Goal: Task Accomplishment & Management: Complete application form

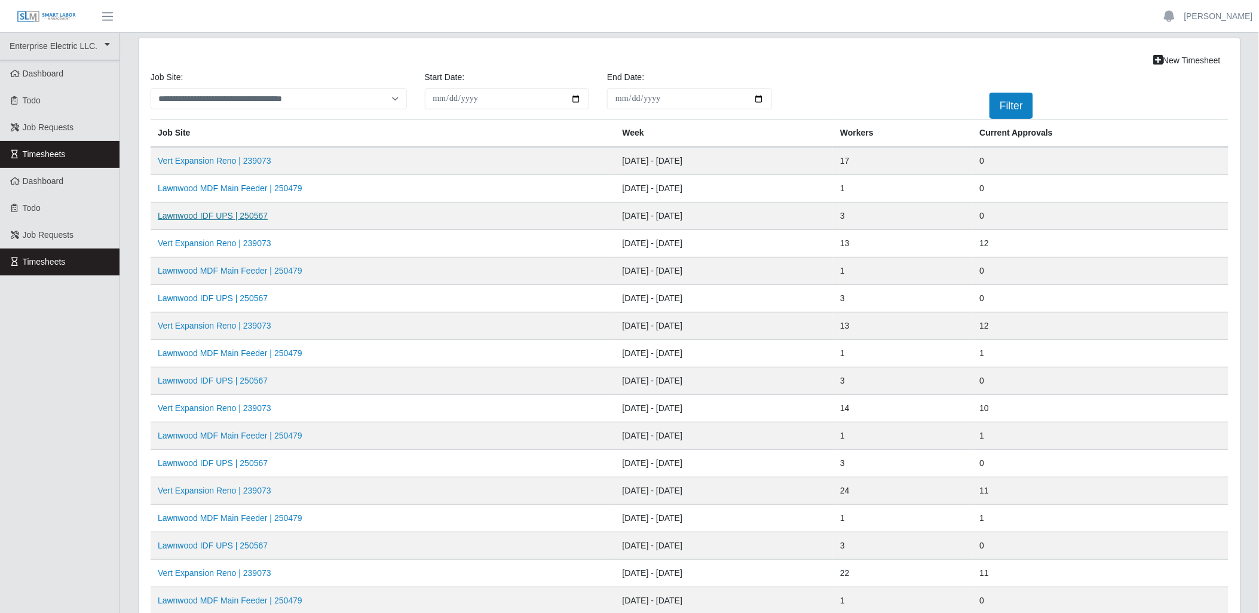
click at [240, 215] on link "Lawnwood IDF UPS | 250567" at bounding box center [213, 216] width 110 height 10
click at [253, 158] on link "Vert Expansion Reno | 239073" at bounding box center [215, 161] width 114 height 10
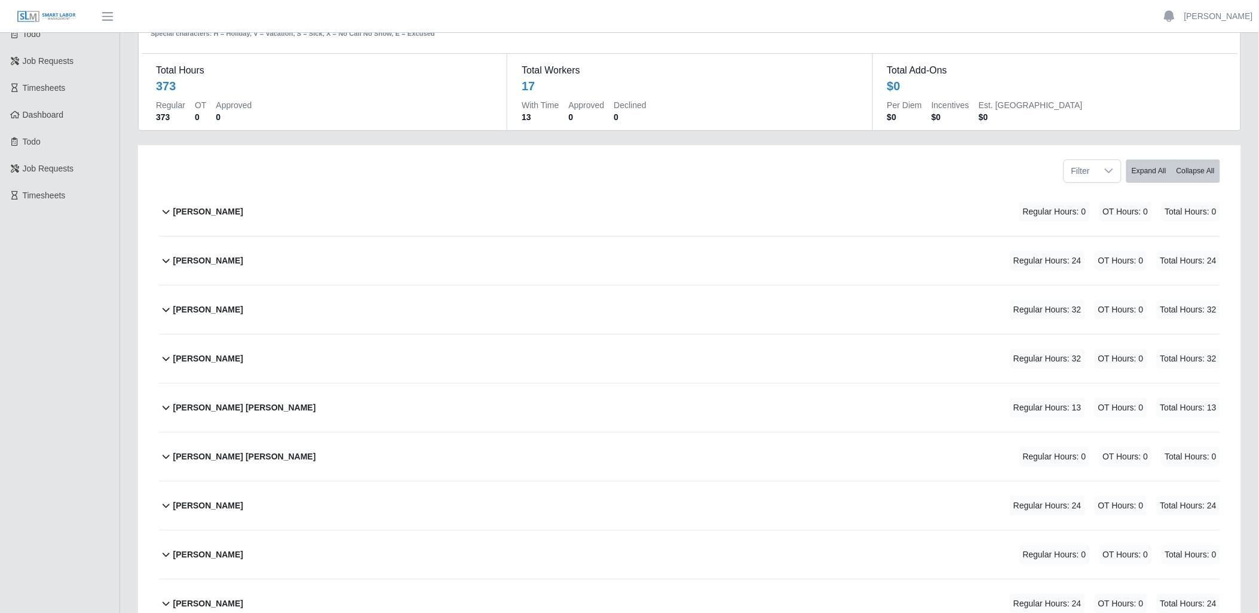
scroll to position [133, 0]
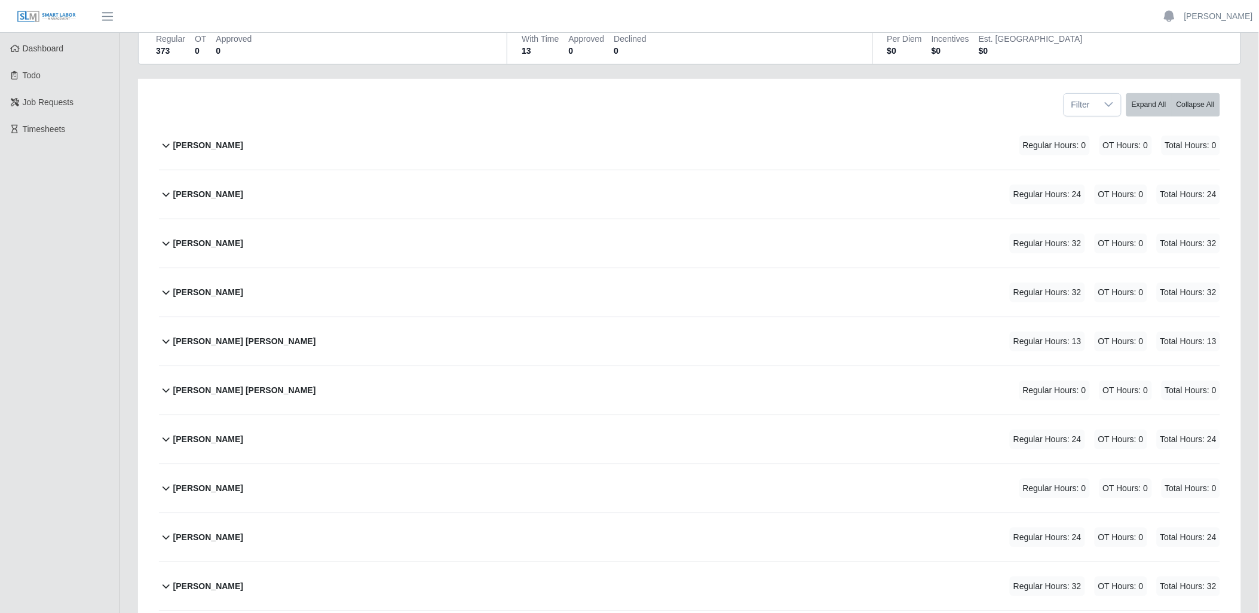
click at [167, 237] on icon at bounding box center [166, 243] width 14 height 14
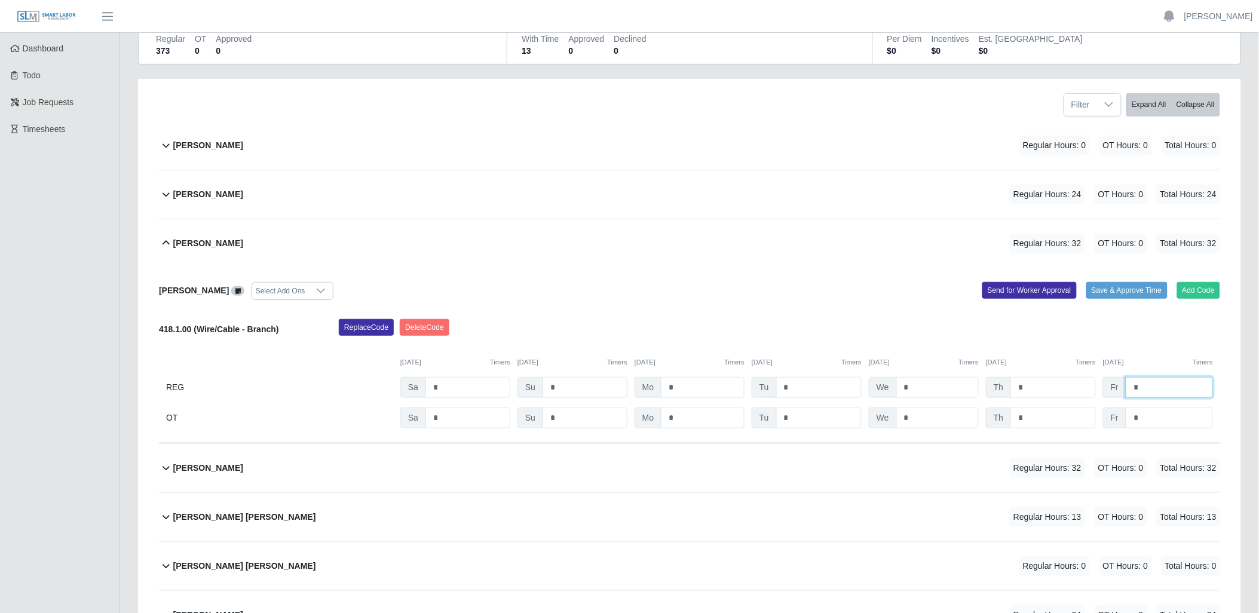
click at [1164, 389] on input "*" at bounding box center [1169, 387] width 87 height 21
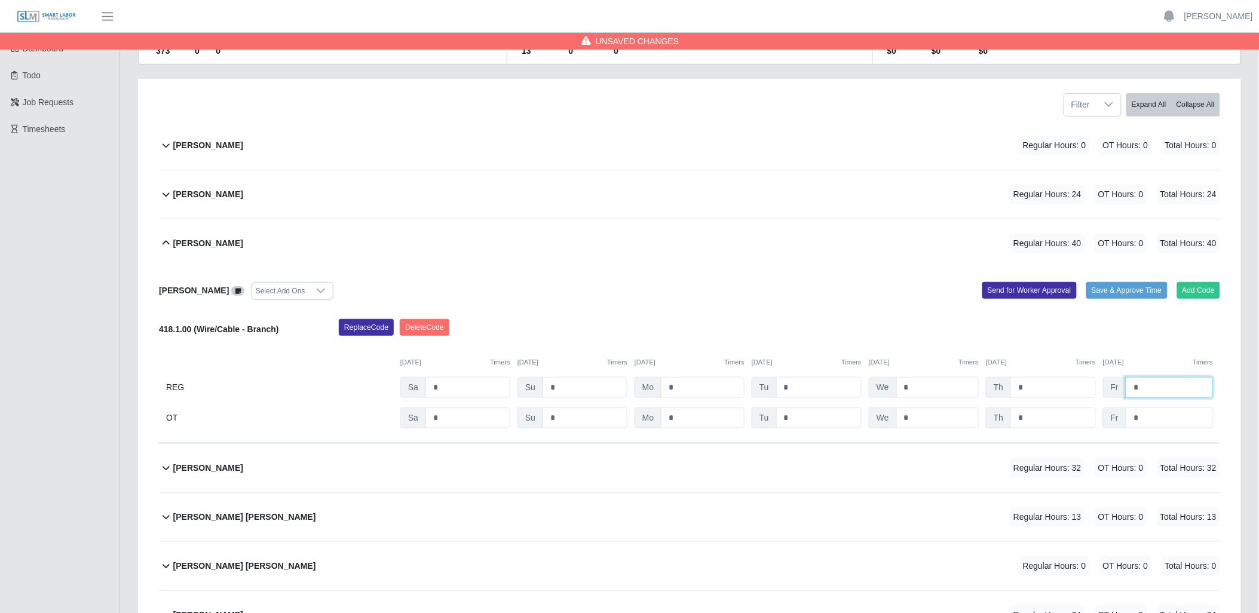
type input "*"
click at [1162, 414] on input "*" at bounding box center [1169, 418] width 87 height 21
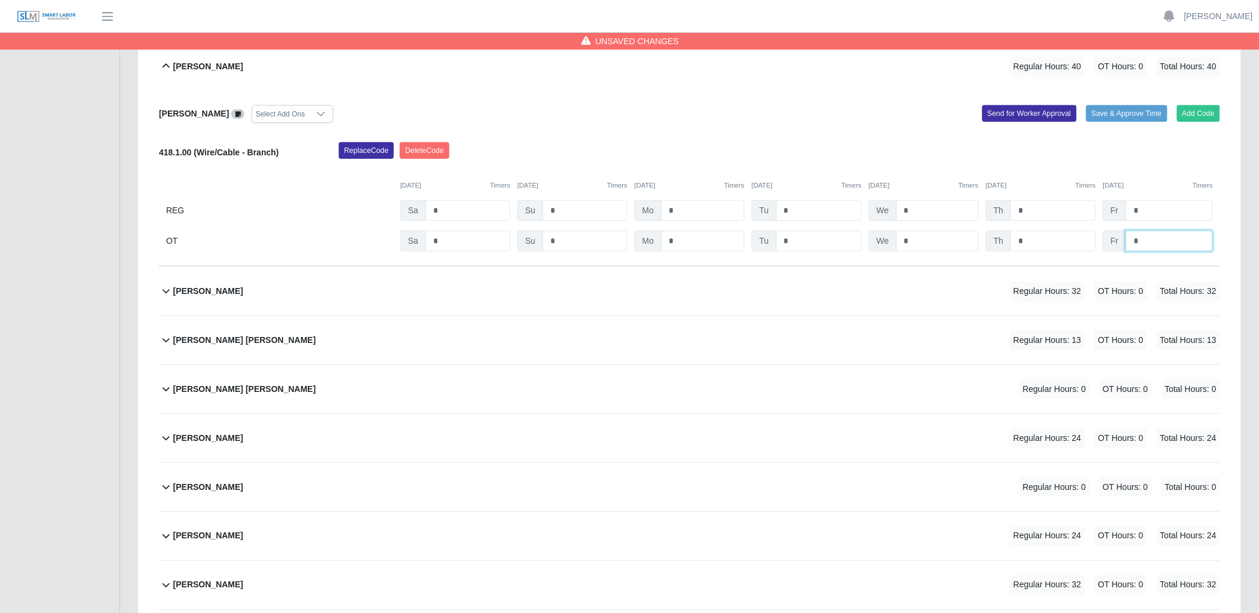
scroll to position [332, 0]
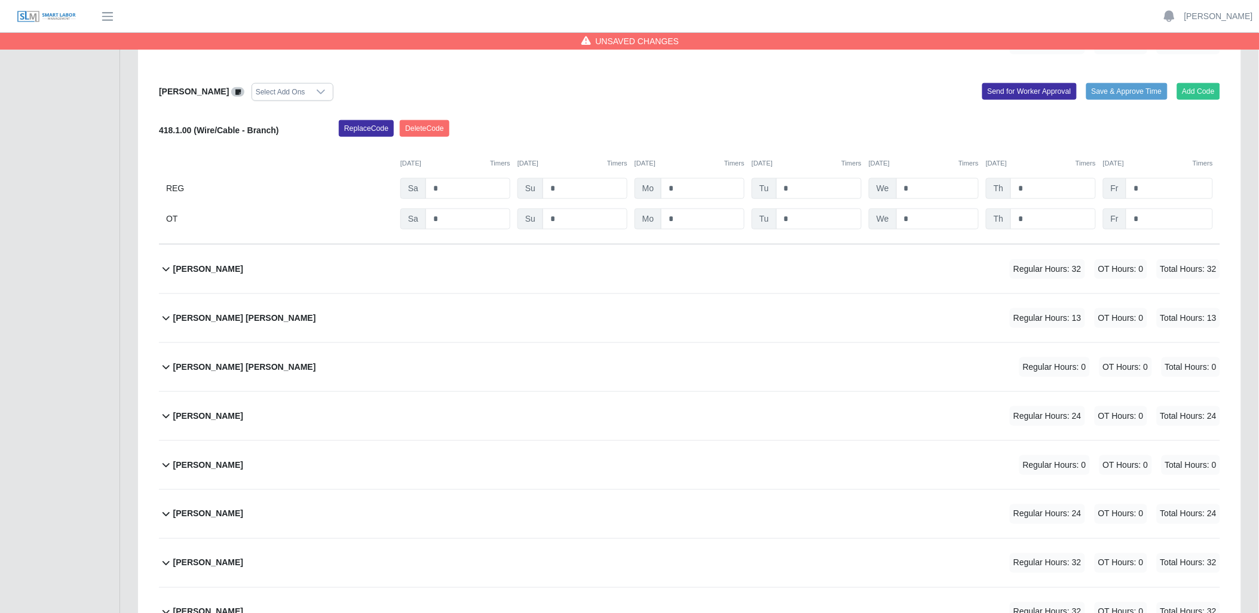
click at [163, 265] on icon at bounding box center [166, 269] width 14 height 14
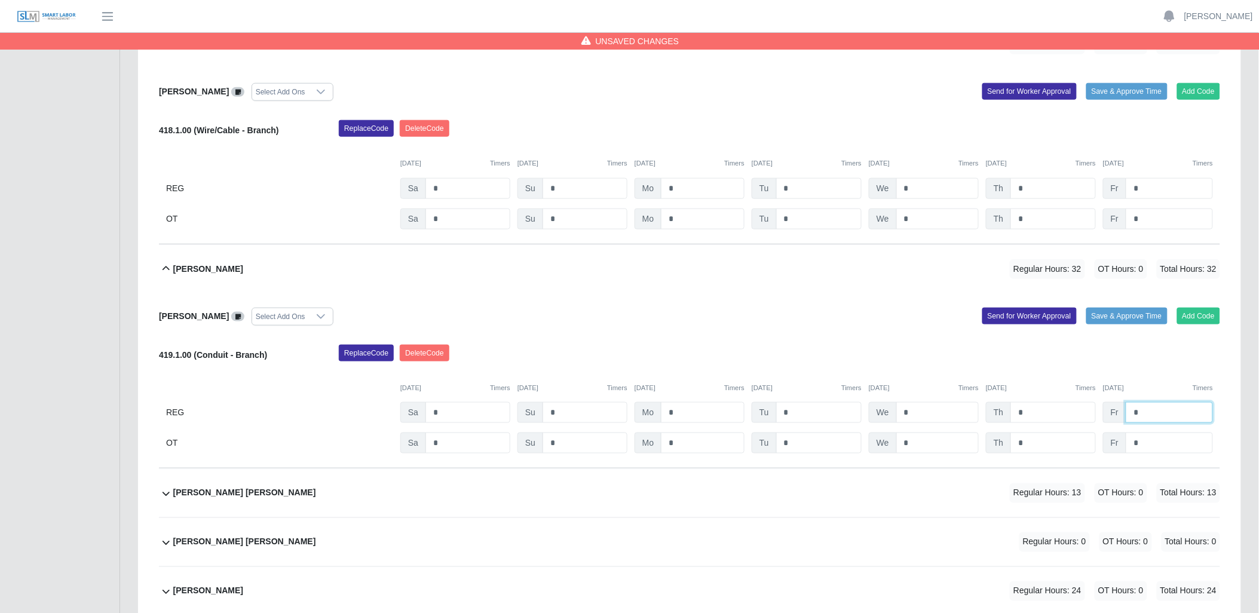
click at [1168, 409] on input "*" at bounding box center [1169, 412] width 87 height 21
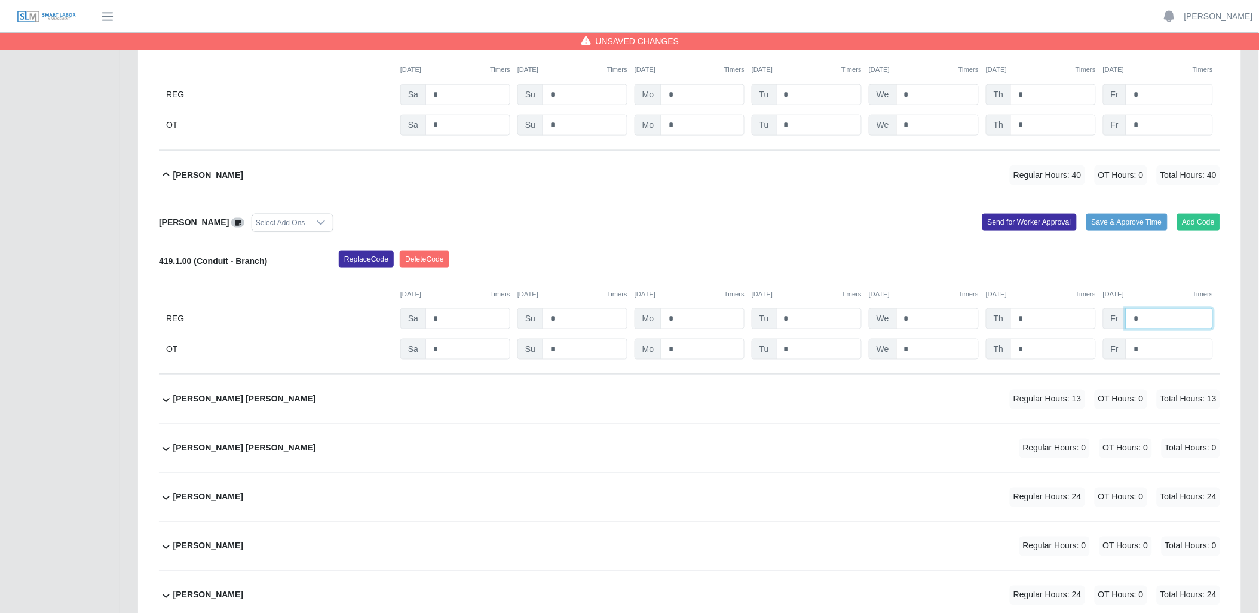
scroll to position [531, 0]
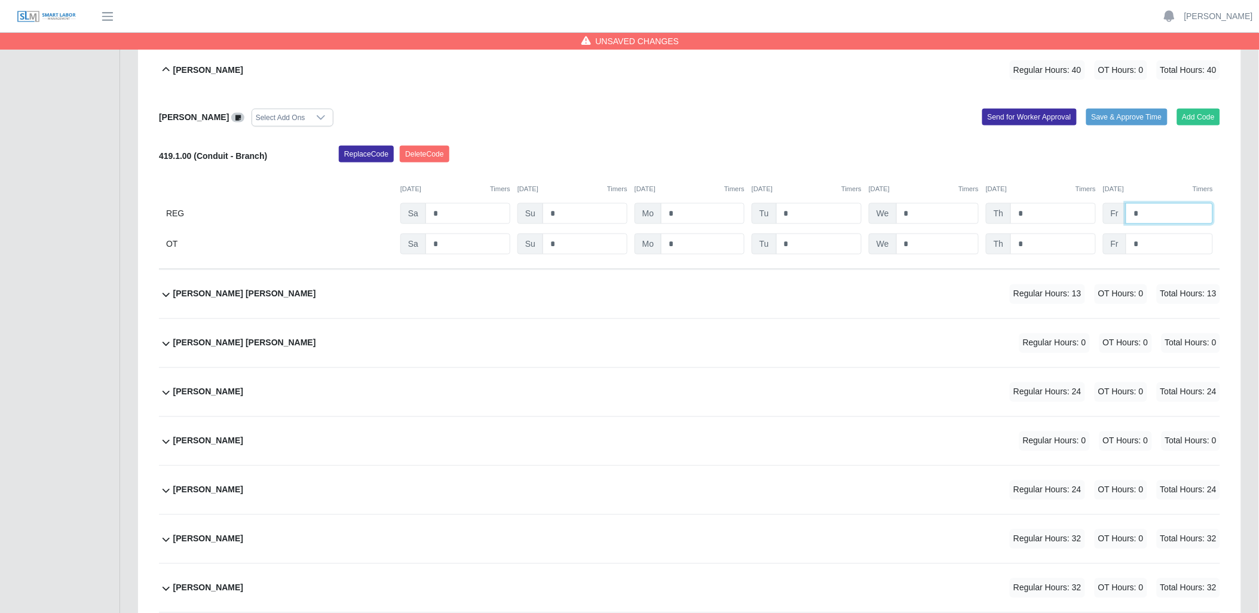
type input "*"
click at [163, 390] on icon at bounding box center [166, 393] width 14 height 14
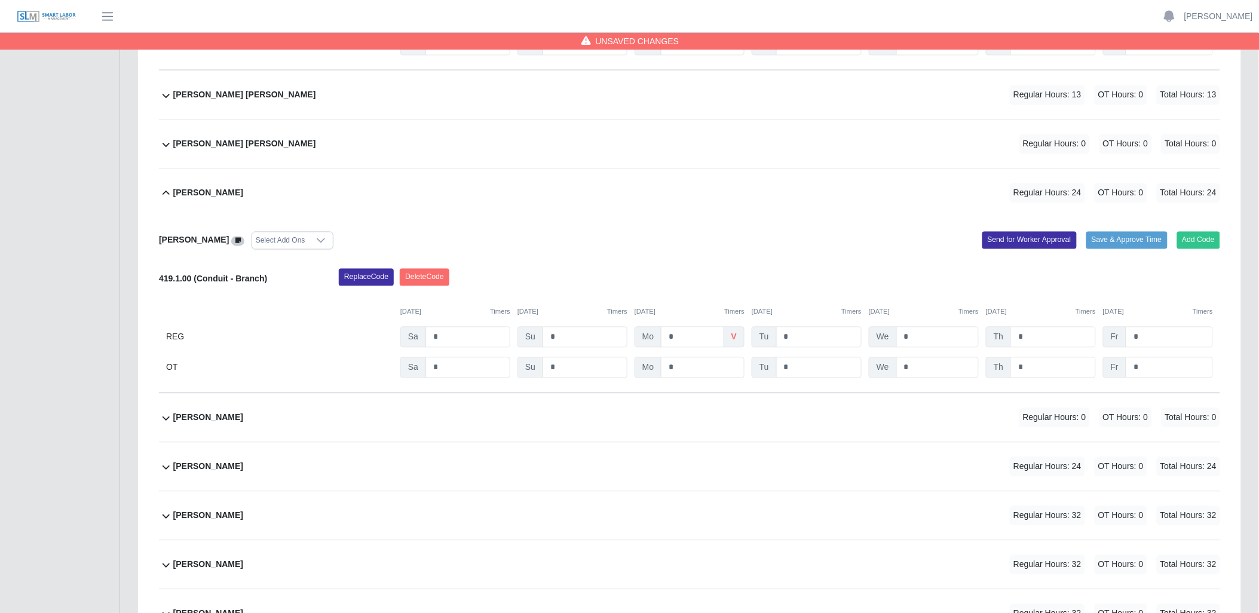
scroll to position [730, 0]
click at [1150, 338] on input "*" at bounding box center [1169, 336] width 87 height 21
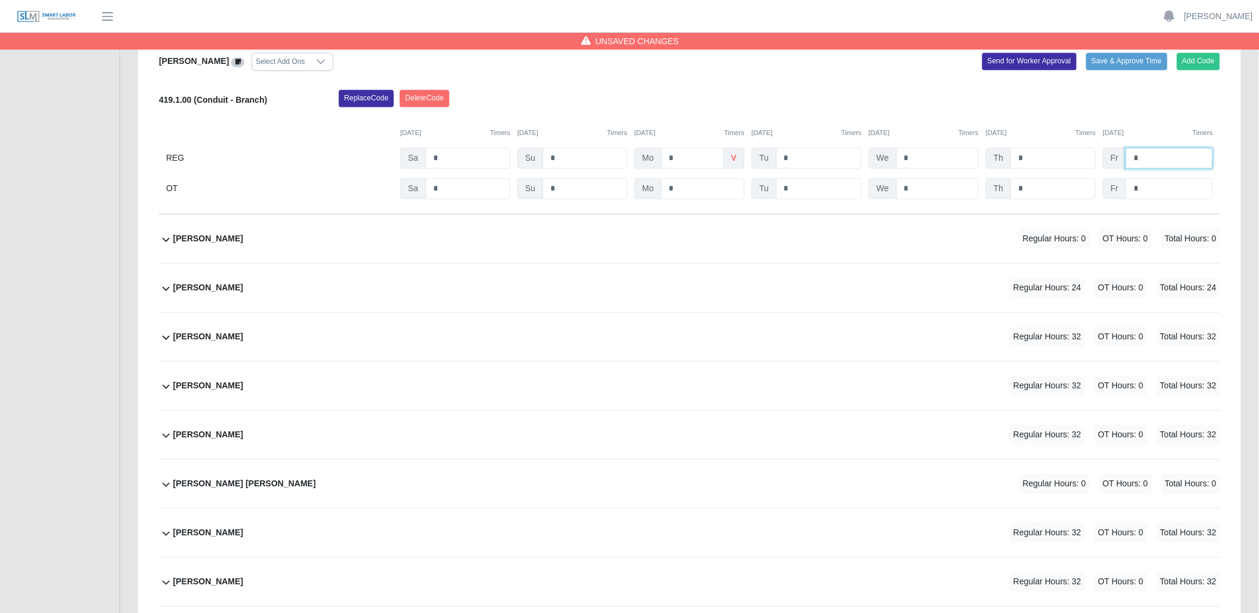
scroll to position [929, 0]
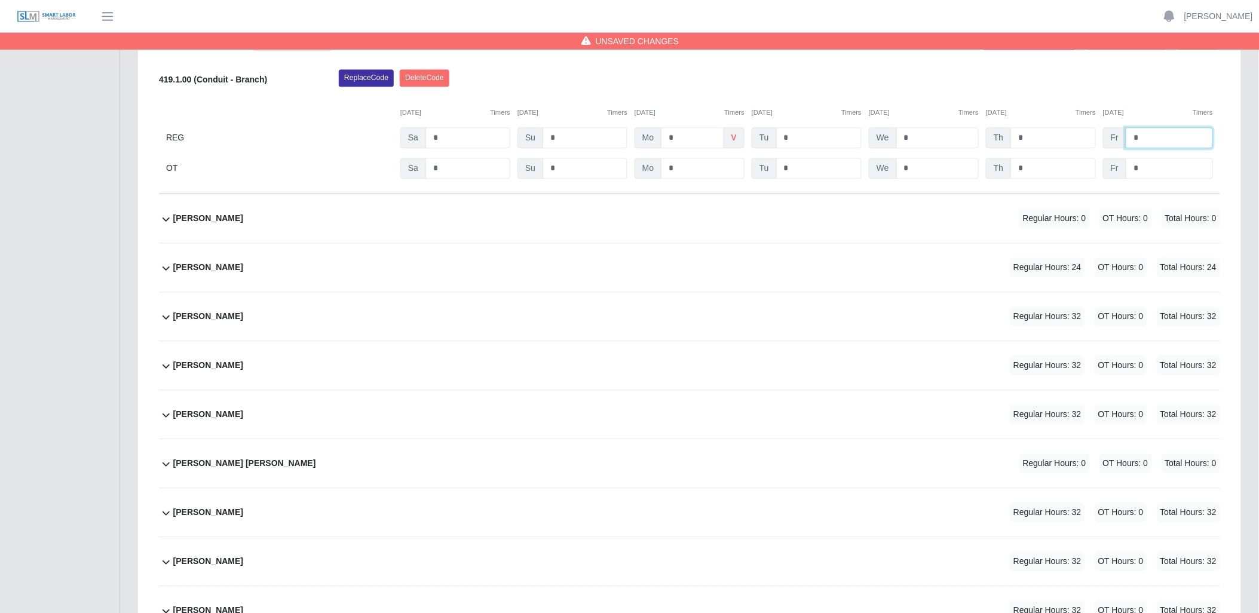
type input "*"
click at [164, 269] on icon at bounding box center [166, 268] width 7 height 4
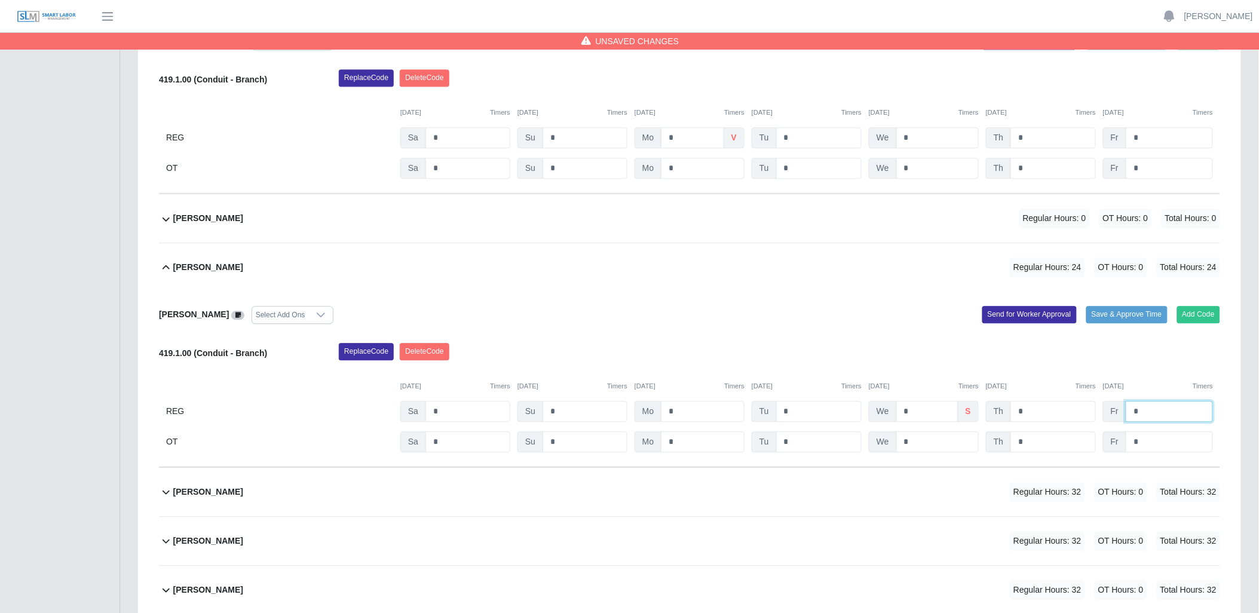
click at [1161, 411] on input "*" at bounding box center [1169, 411] width 87 height 21
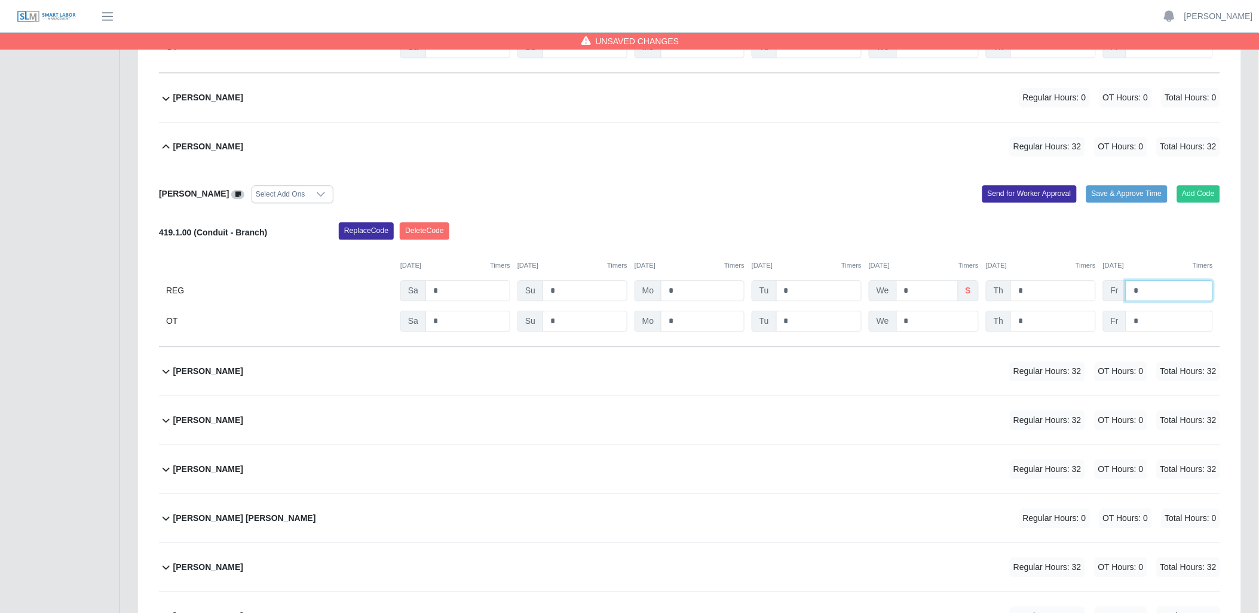
scroll to position [1062, 0]
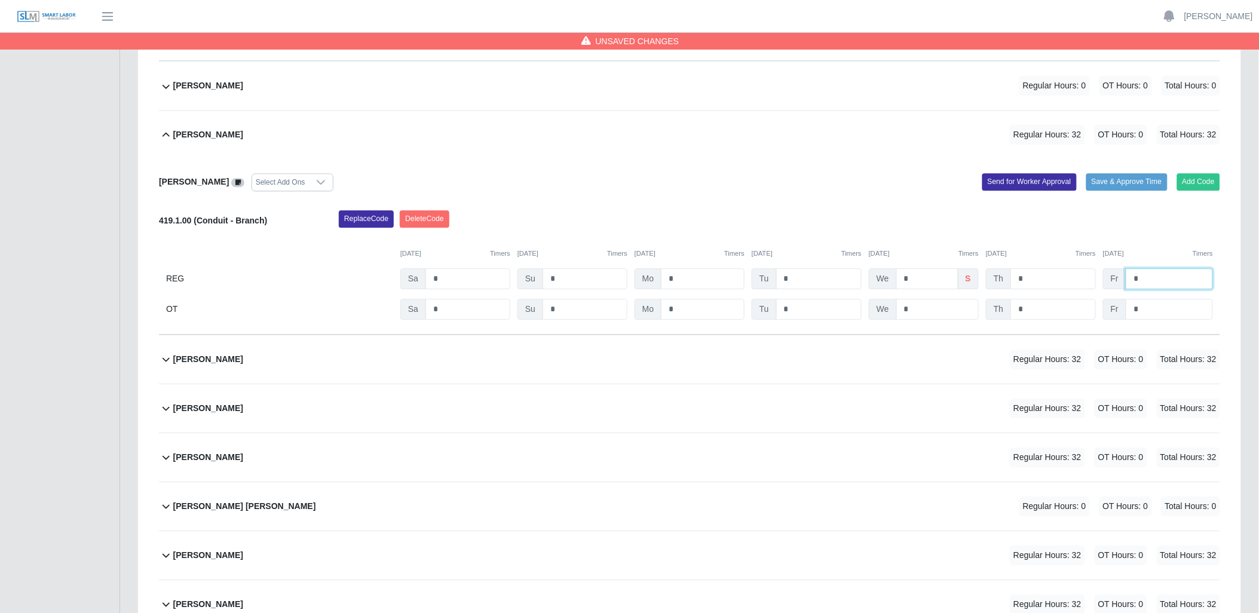
type input "*"
click at [166, 359] on icon at bounding box center [166, 359] width 14 height 14
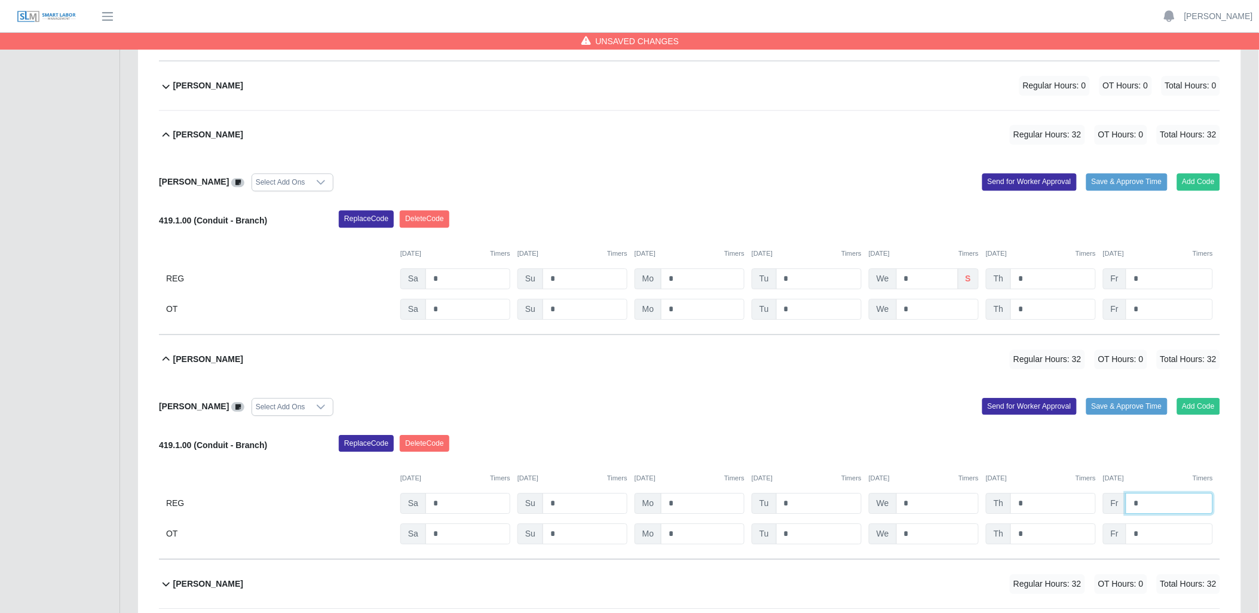
click at [1162, 504] on input "*" at bounding box center [1169, 503] width 87 height 21
type input "*"
click at [1165, 534] on input "*" at bounding box center [1169, 534] width 87 height 21
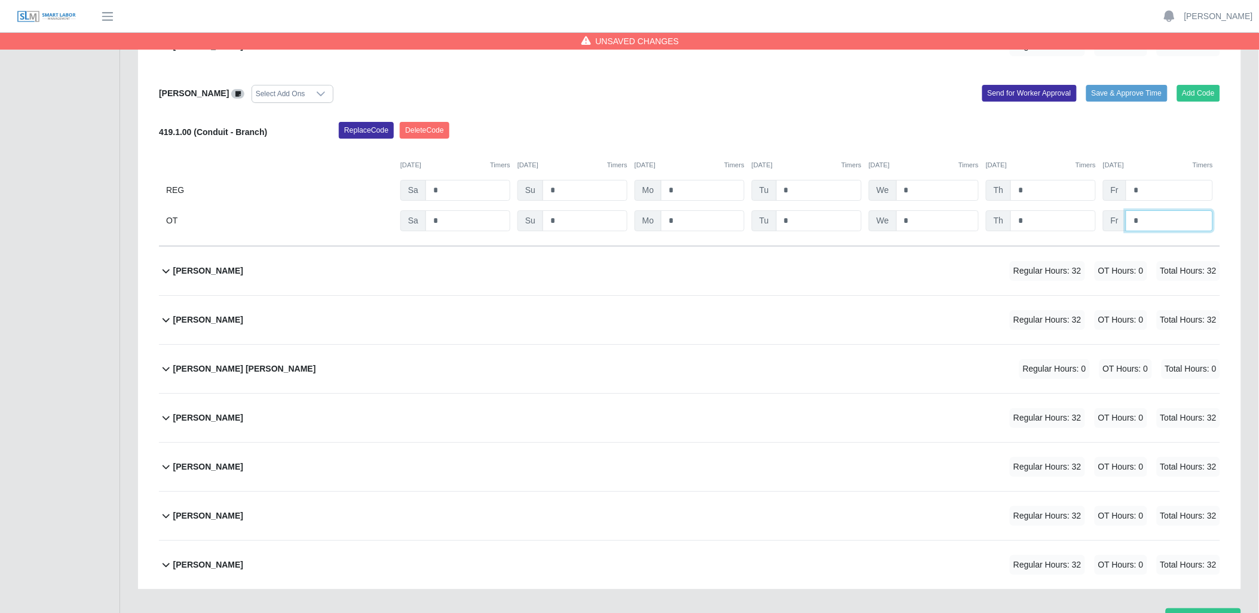
scroll to position [1394, 0]
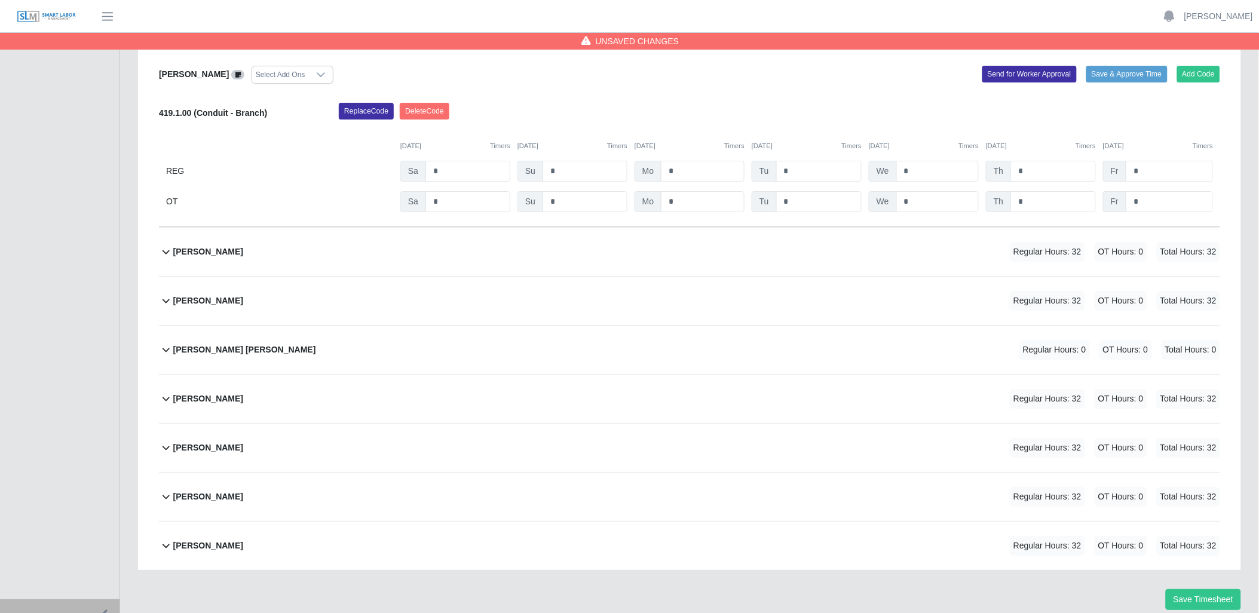
click at [164, 255] on icon at bounding box center [166, 251] width 14 height 14
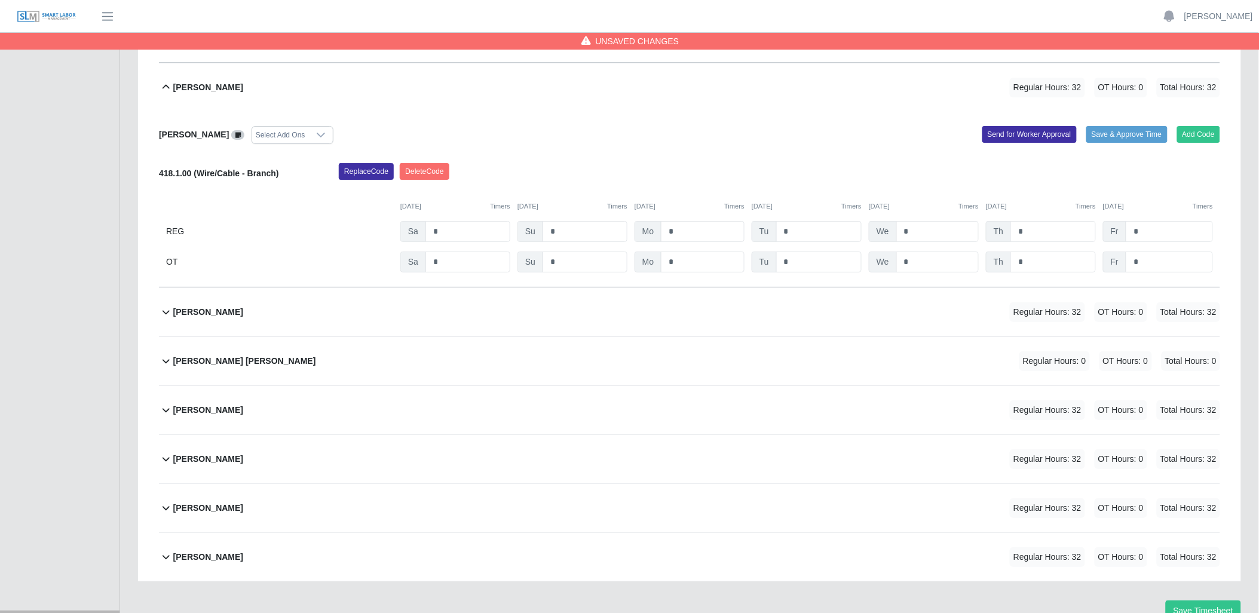
scroll to position [1570, 0]
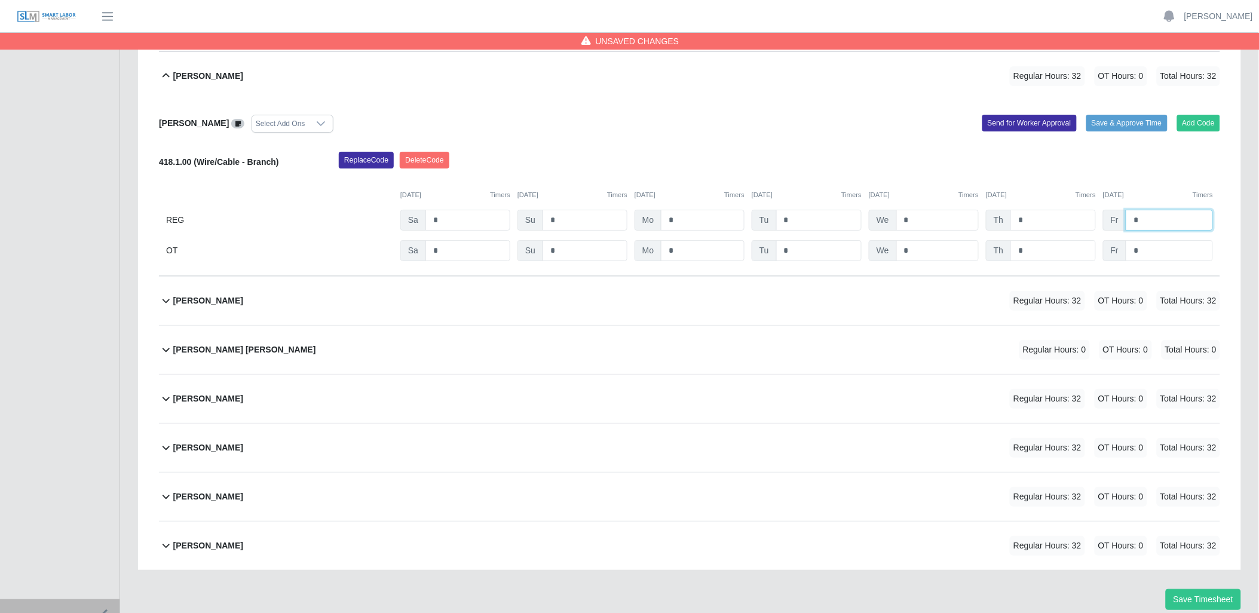
click at [1144, 218] on input "*" at bounding box center [1169, 220] width 87 height 21
type input "*"
click at [164, 400] on icon at bounding box center [166, 398] width 14 height 14
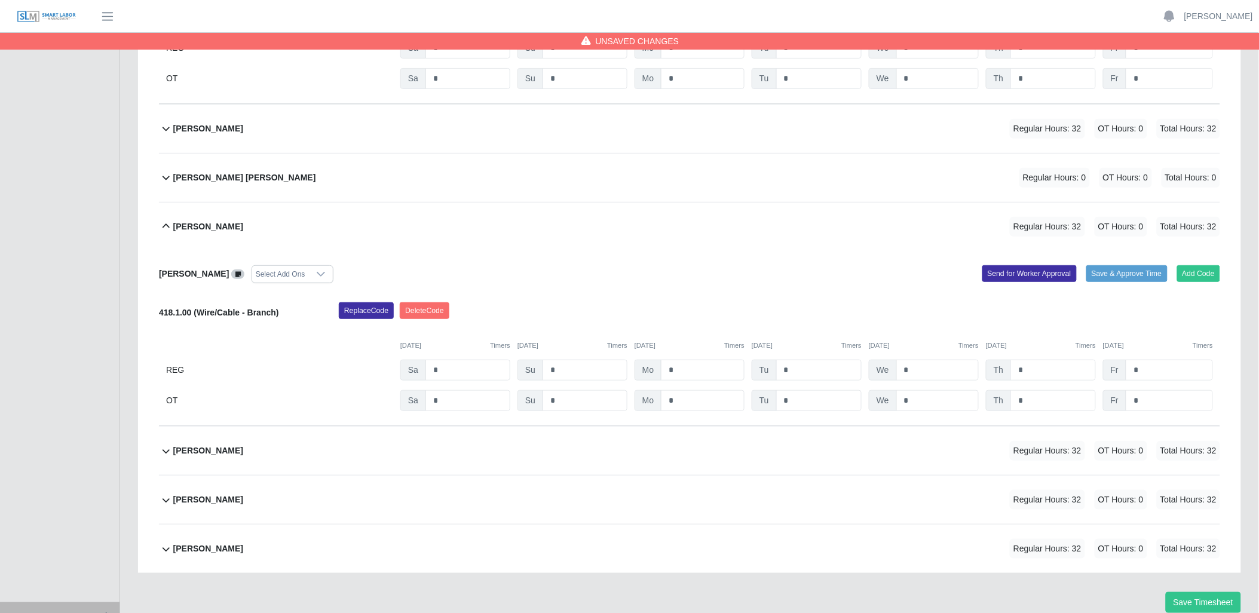
scroll to position [1746, 0]
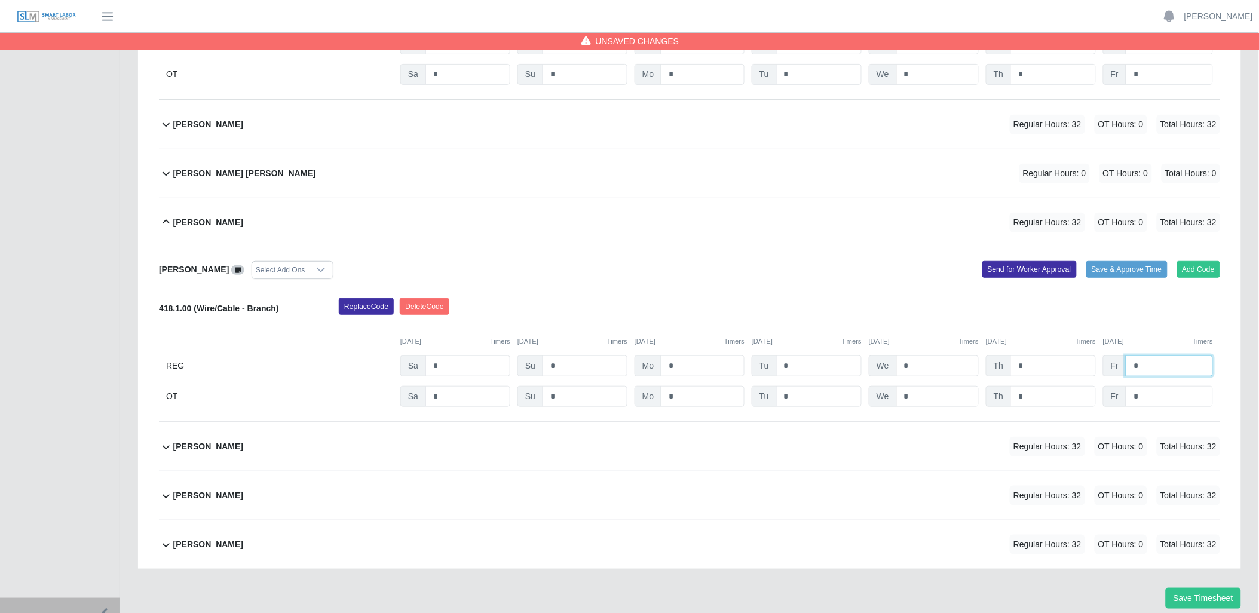
click at [1146, 366] on input "*" at bounding box center [1169, 366] width 87 height 21
type input "*"
click at [1151, 399] on input "*" at bounding box center [1169, 396] width 87 height 21
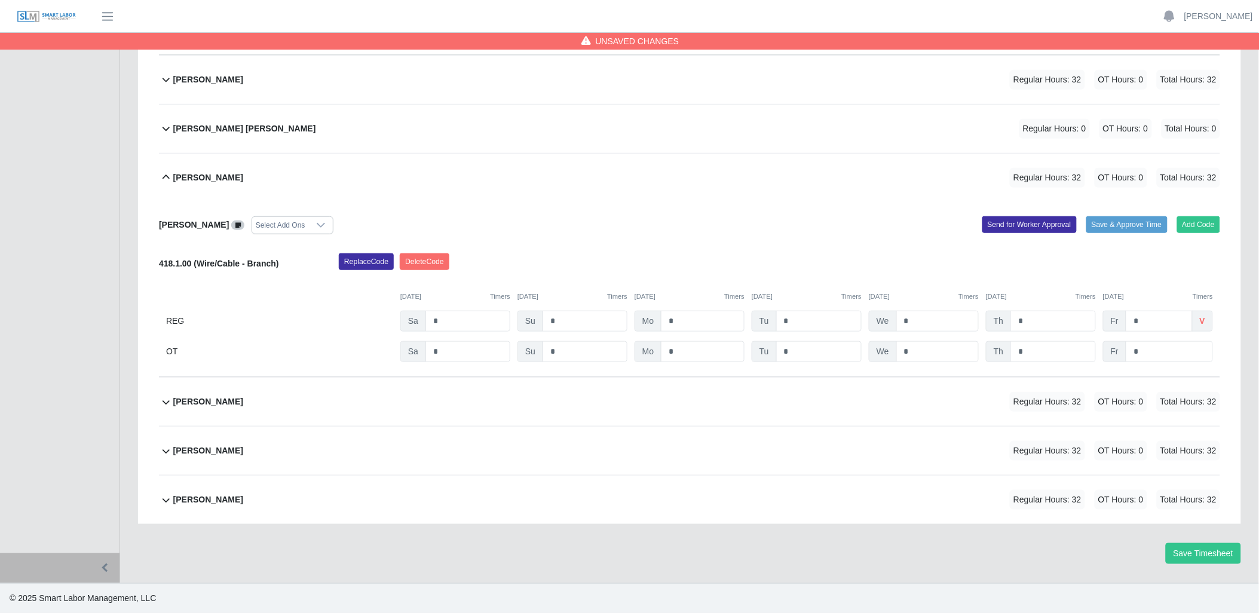
click at [172, 402] on icon at bounding box center [166, 402] width 14 height 14
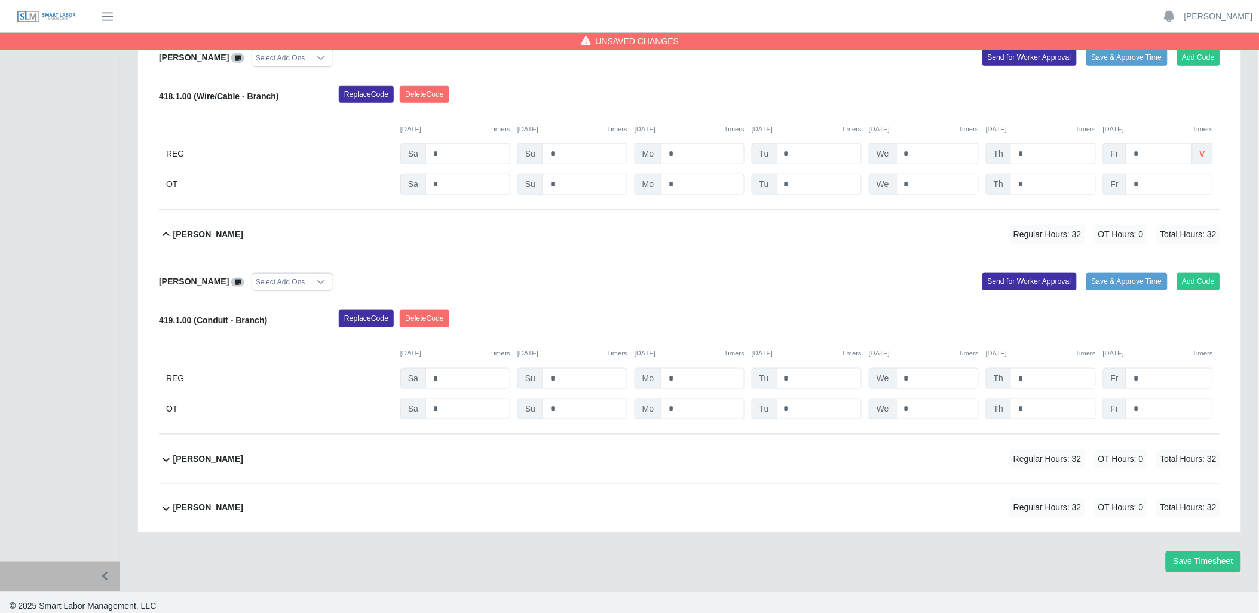
scroll to position [1970, 0]
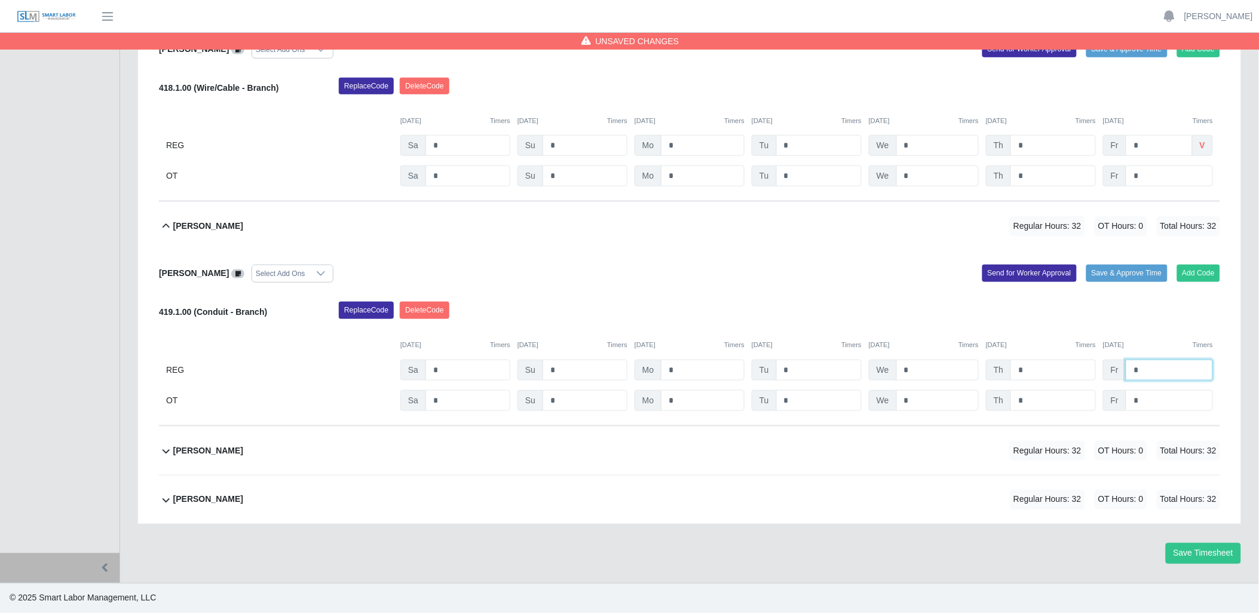
click at [1145, 372] on input "*" at bounding box center [1169, 370] width 87 height 21
type input "*"
click at [164, 450] on icon at bounding box center [166, 451] width 14 height 14
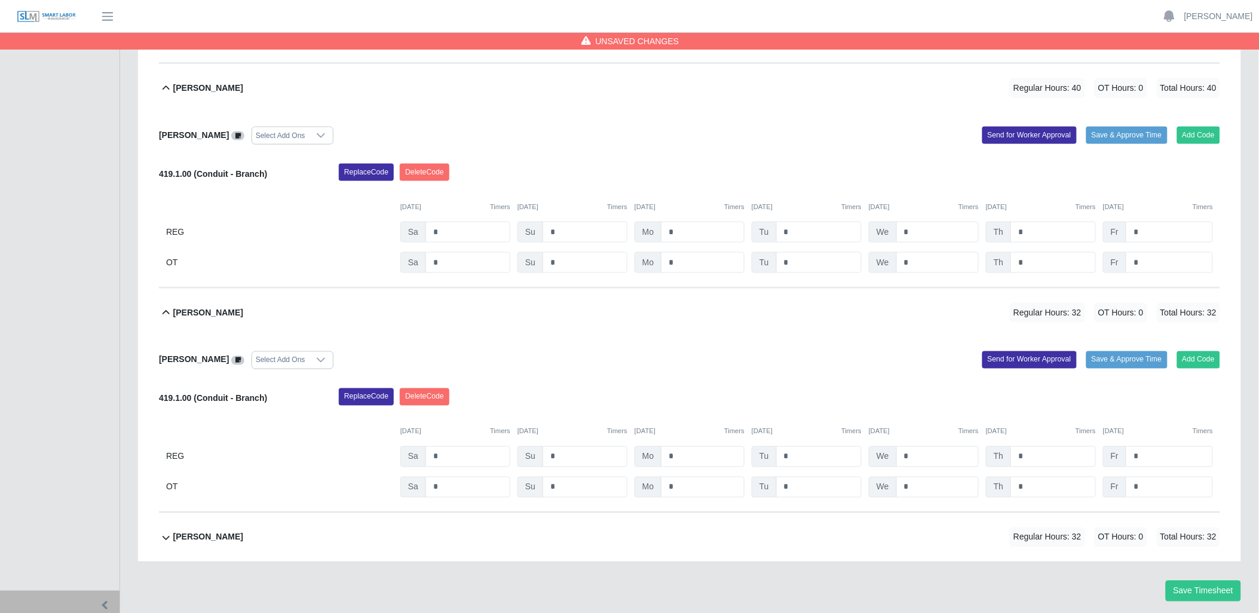
scroll to position [2146, 0]
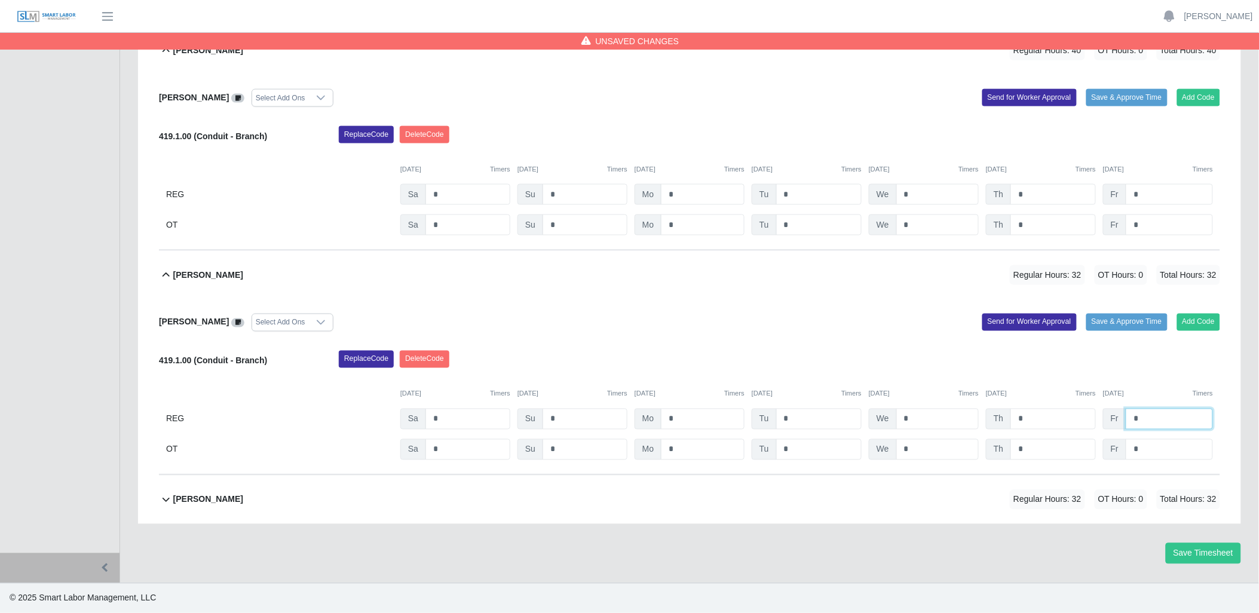
click at [1156, 414] on input "*" at bounding box center [1169, 419] width 87 height 21
type input "*"
click at [164, 501] on icon at bounding box center [166, 500] width 7 height 4
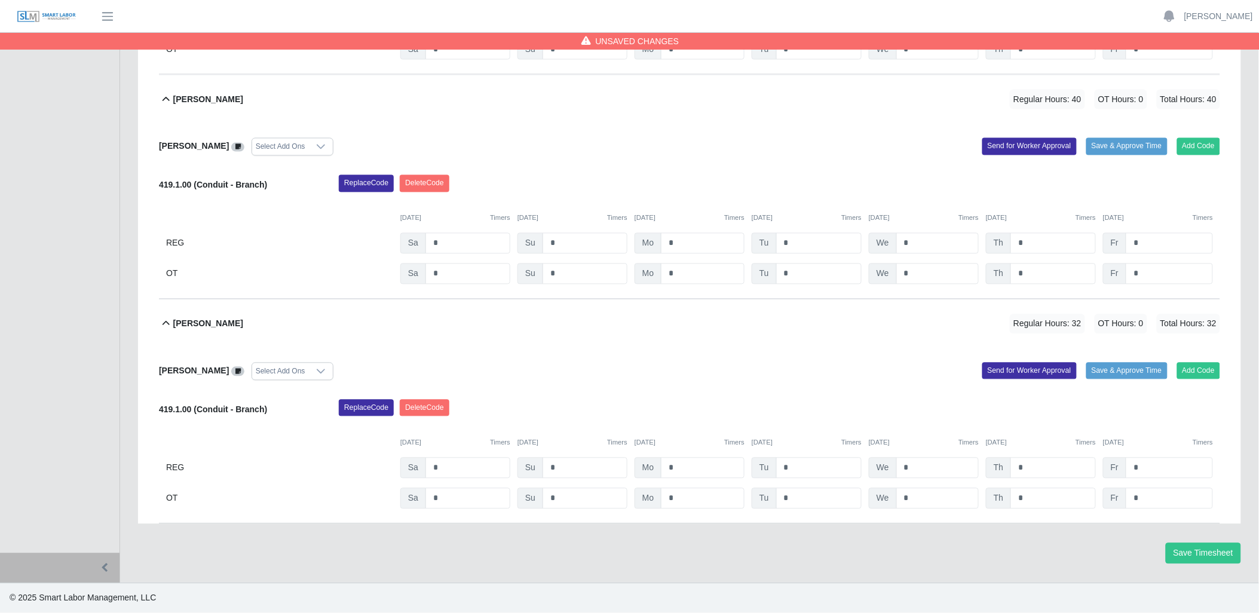
scroll to position [2322, 0]
click at [1146, 468] on input "*" at bounding box center [1169, 468] width 87 height 21
type input "*"
click at [1222, 547] on button "Save Timesheet" at bounding box center [1203, 553] width 75 height 21
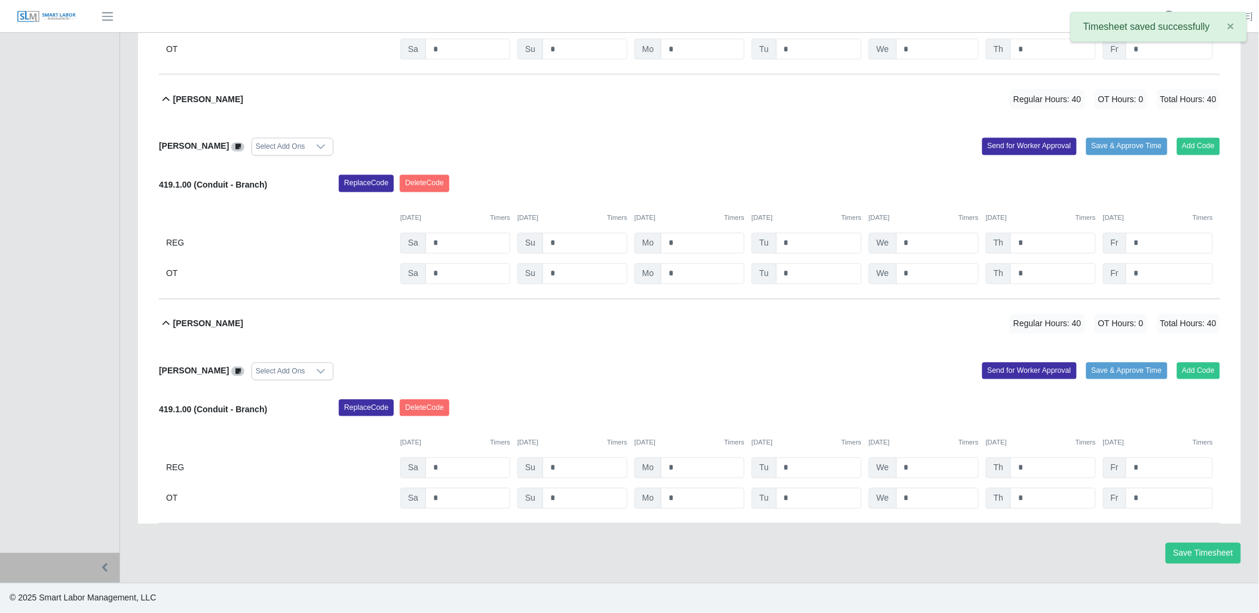
click at [166, 322] on icon at bounding box center [166, 324] width 7 height 4
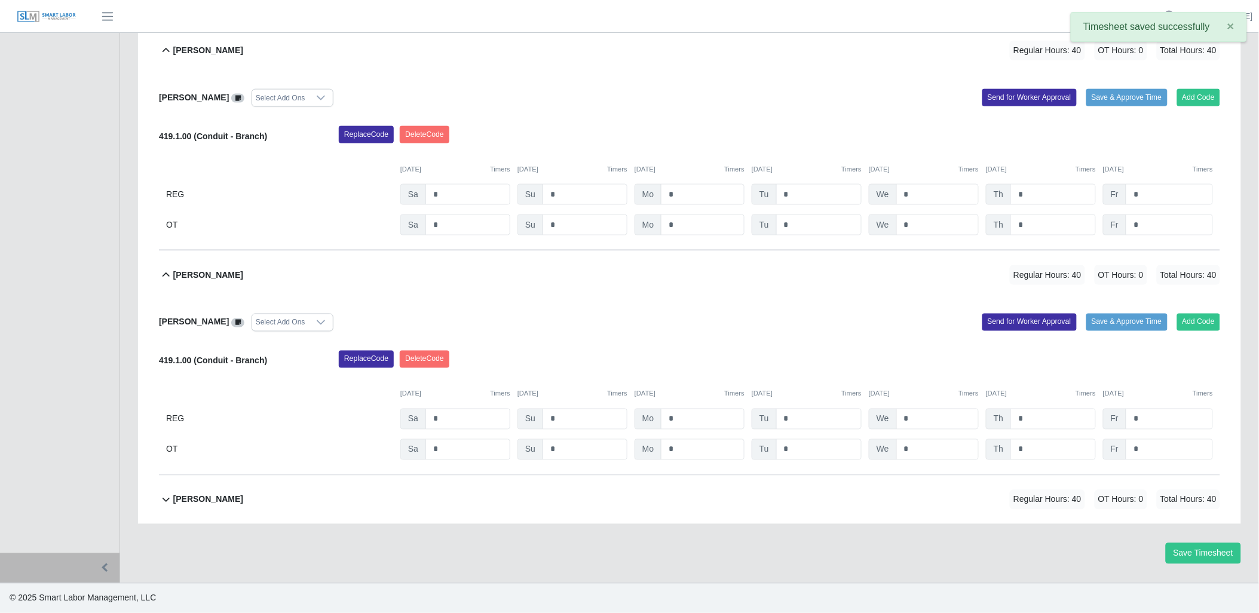
scroll to position [2146, 0]
click at [165, 271] on icon at bounding box center [166, 275] width 14 height 14
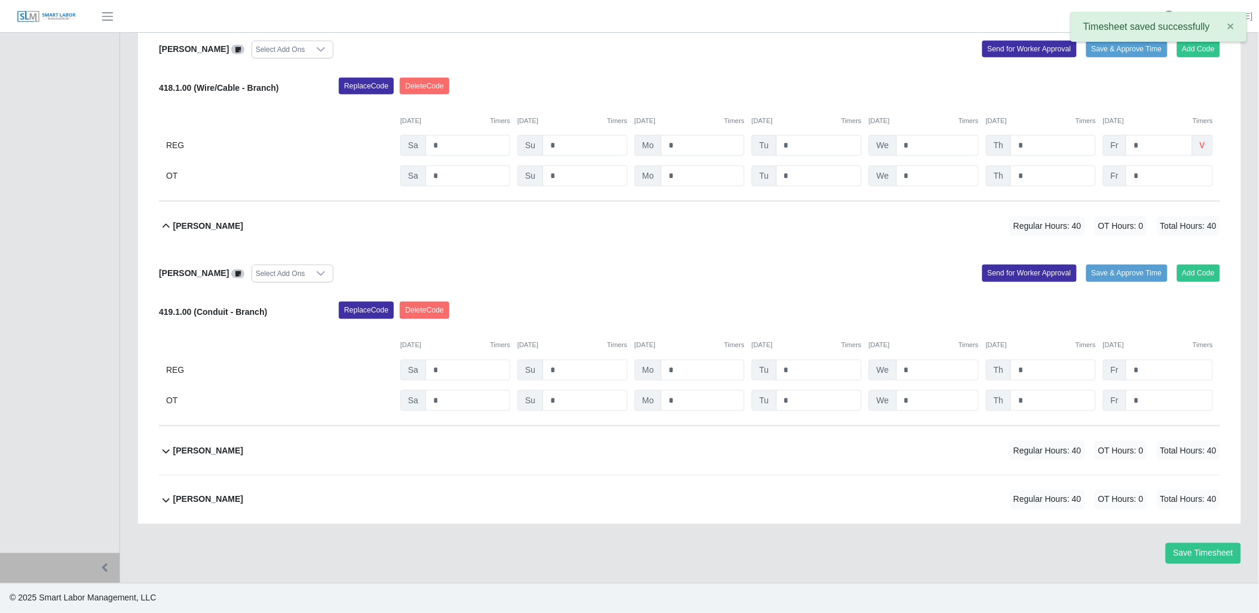
scroll to position [1970, 0]
click at [163, 226] on icon at bounding box center [166, 226] width 14 height 14
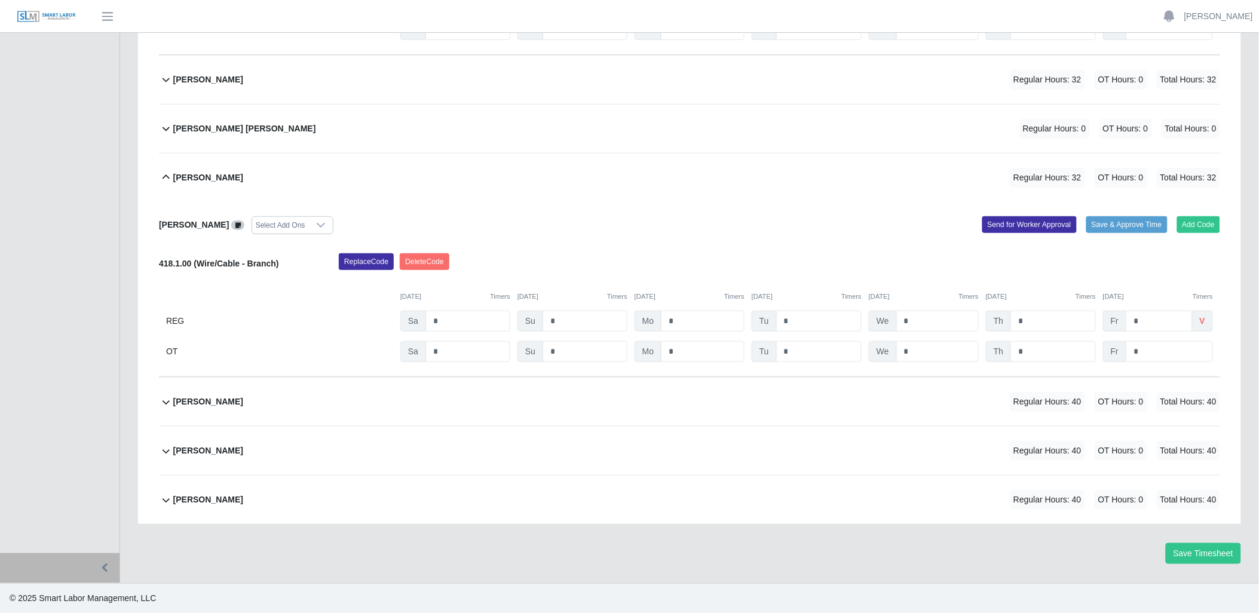
scroll to position [1794, 0]
click at [166, 176] on icon at bounding box center [166, 177] width 14 height 14
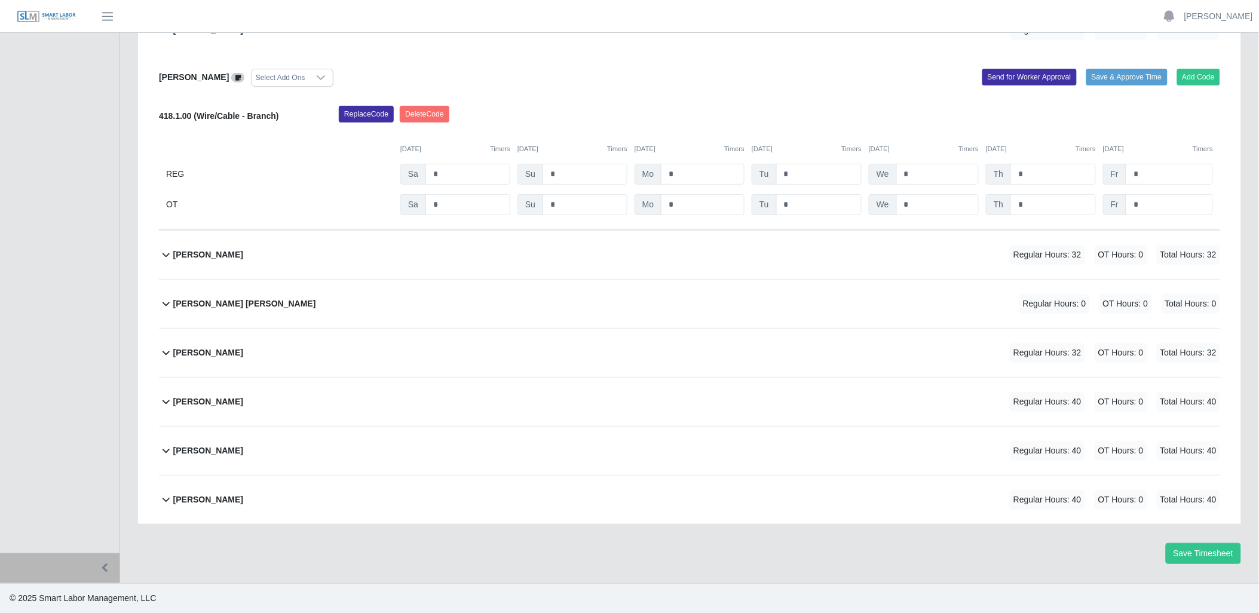
scroll to position [1618, 0]
click at [166, 253] on icon at bounding box center [166, 254] width 14 height 14
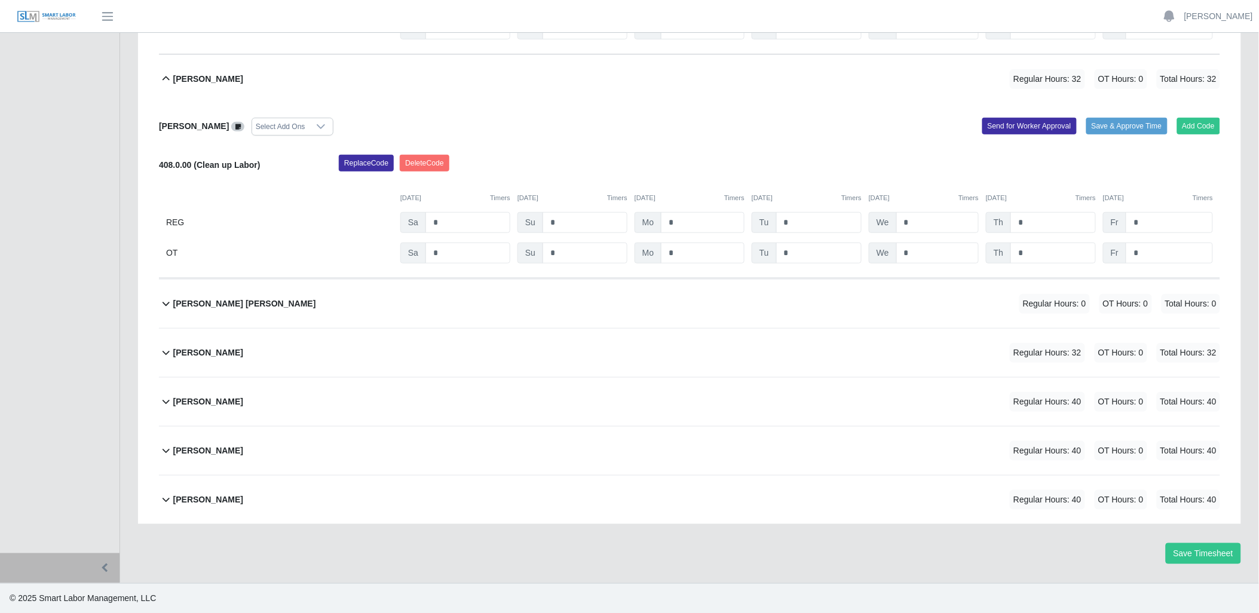
scroll to position [1794, 0]
click at [1150, 213] on input "*" at bounding box center [1169, 223] width 87 height 21
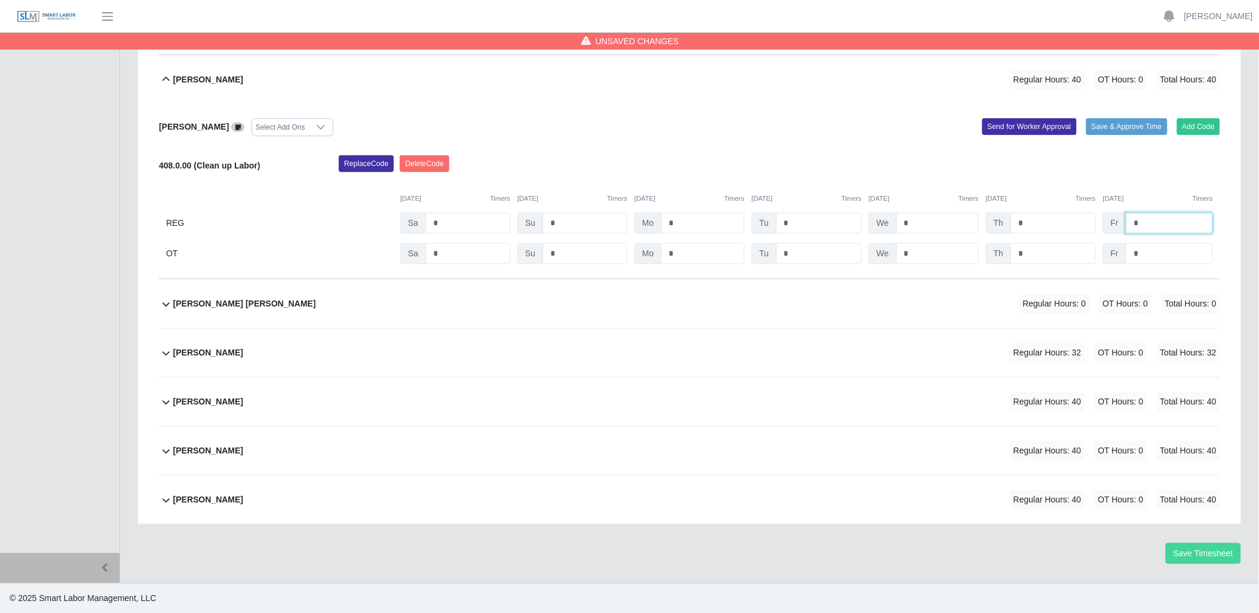
type input "*"
click at [1192, 555] on button "Save Timesheet" at bounding box center [1203, 553] width 75 height 21
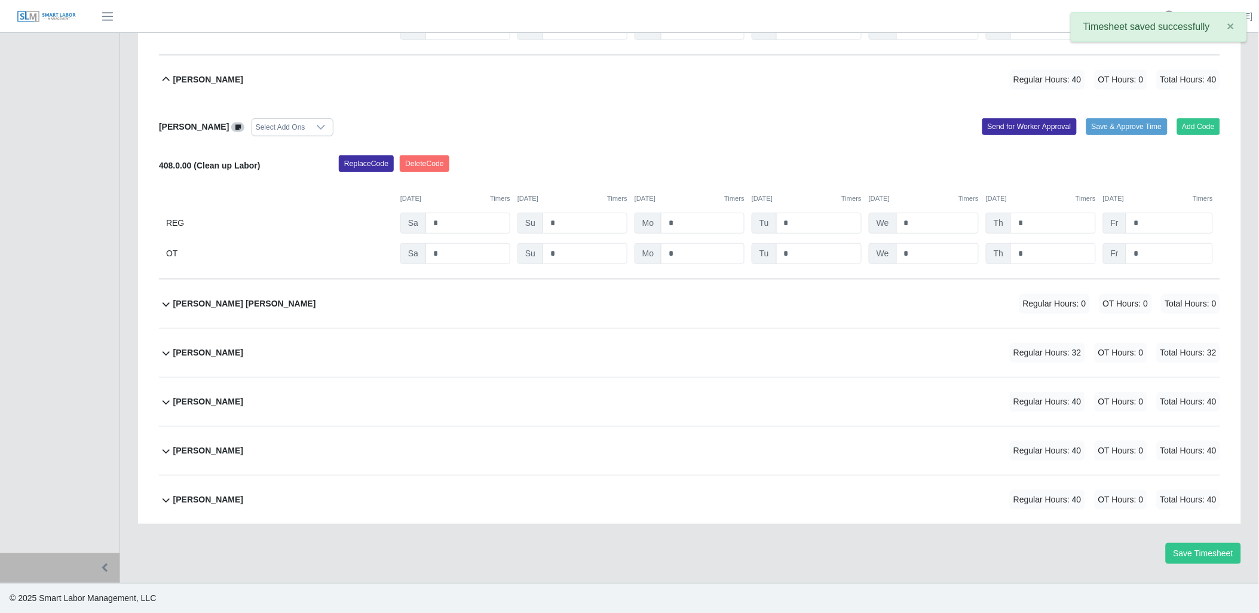
click at [165, 80] on icon at bounding box center [166, 79] width 14 height 14
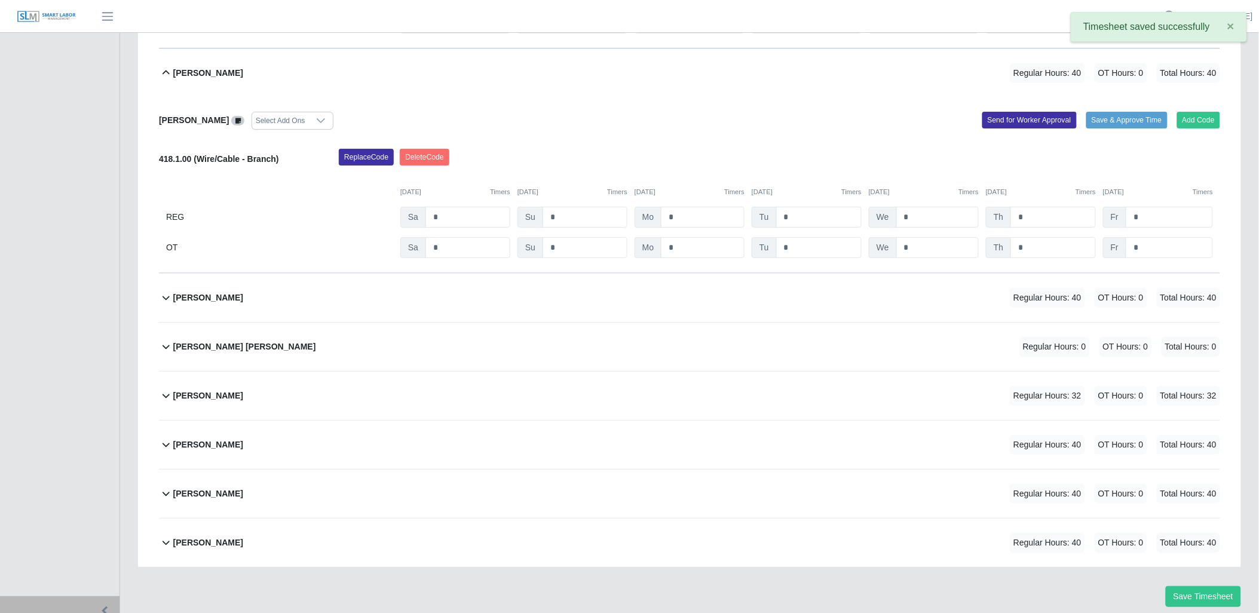
scroll to position [1552, 0]
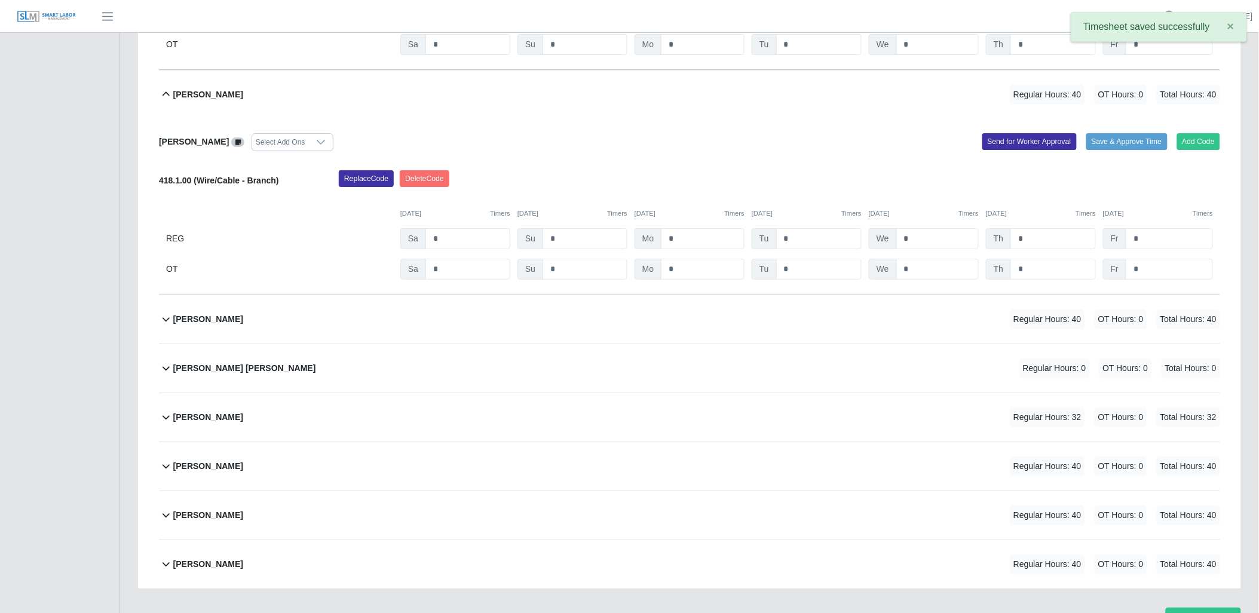
click at [164, 88] on button "Lloyd Blake Regular Hours: 40 OT Hours: 0 Total Hours: 40" at bounding box center [689, 95] width 1061 height 48
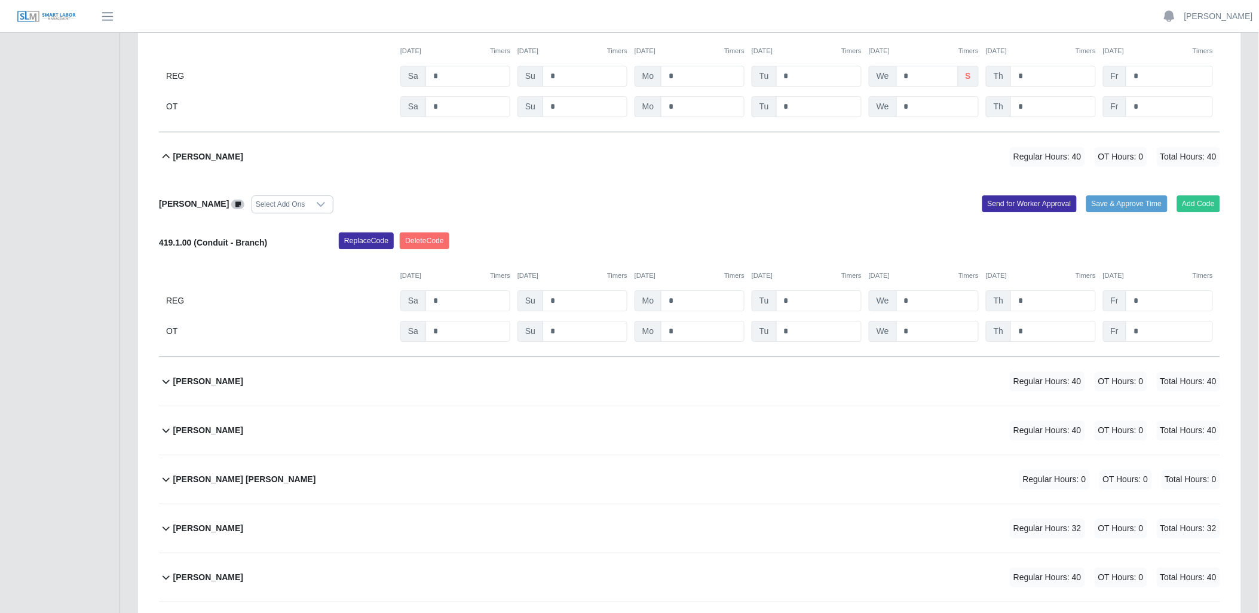
scroll to position [1243, 0]
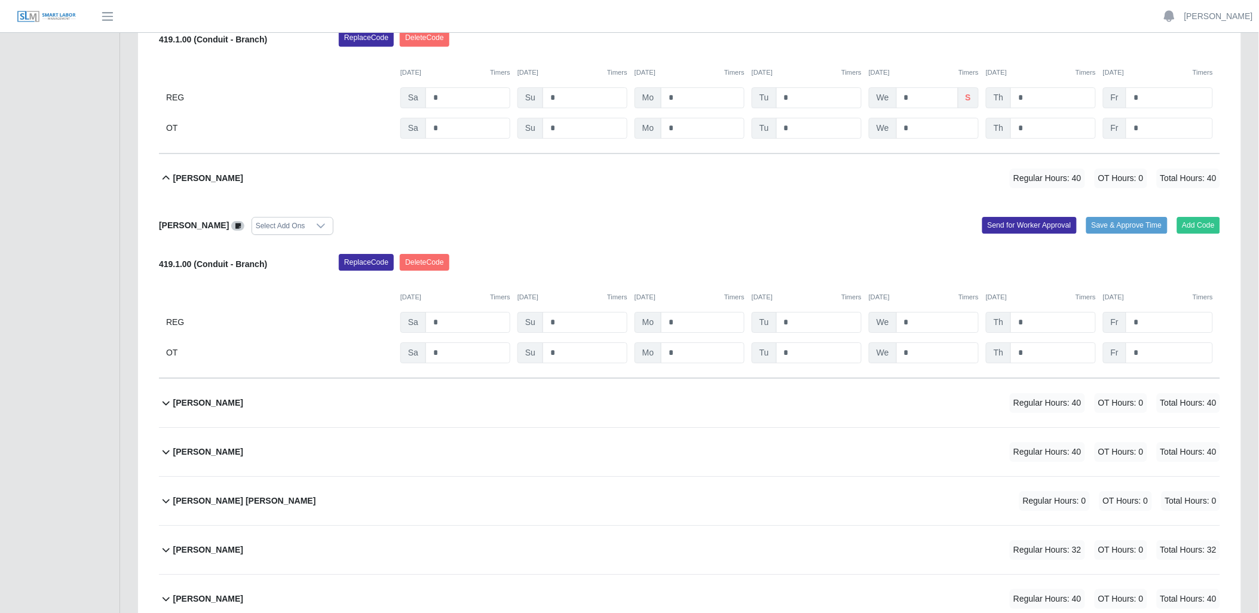
click at [163, 178] on icon at bounding box center [166, 178] width 14 height 14
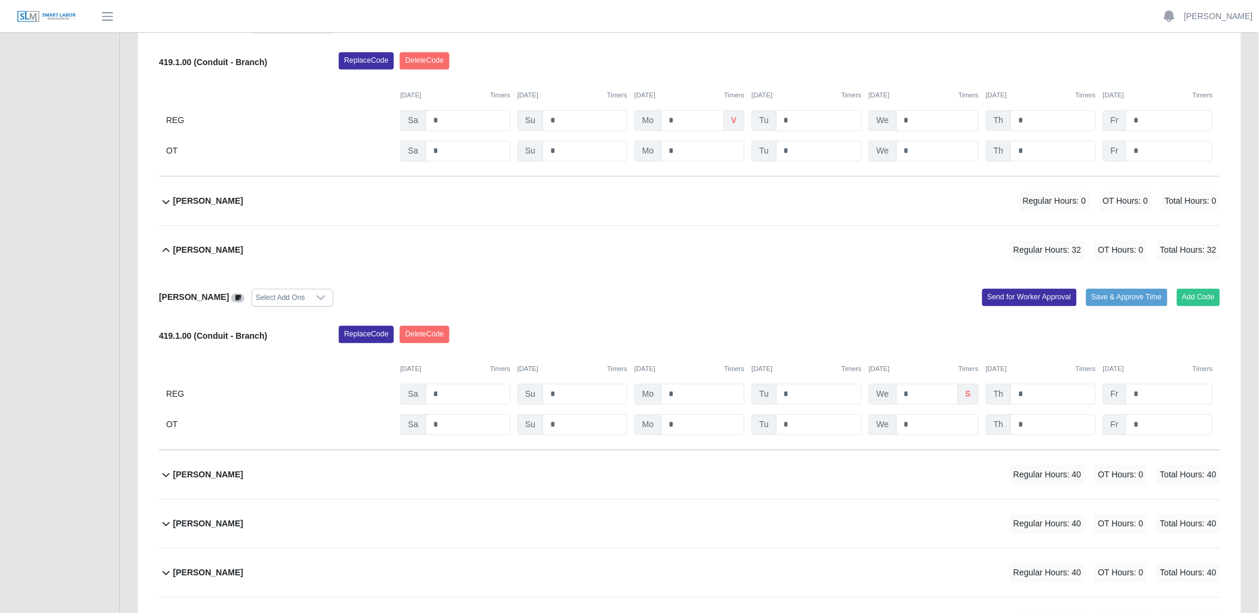
scroll to position [911, 0]
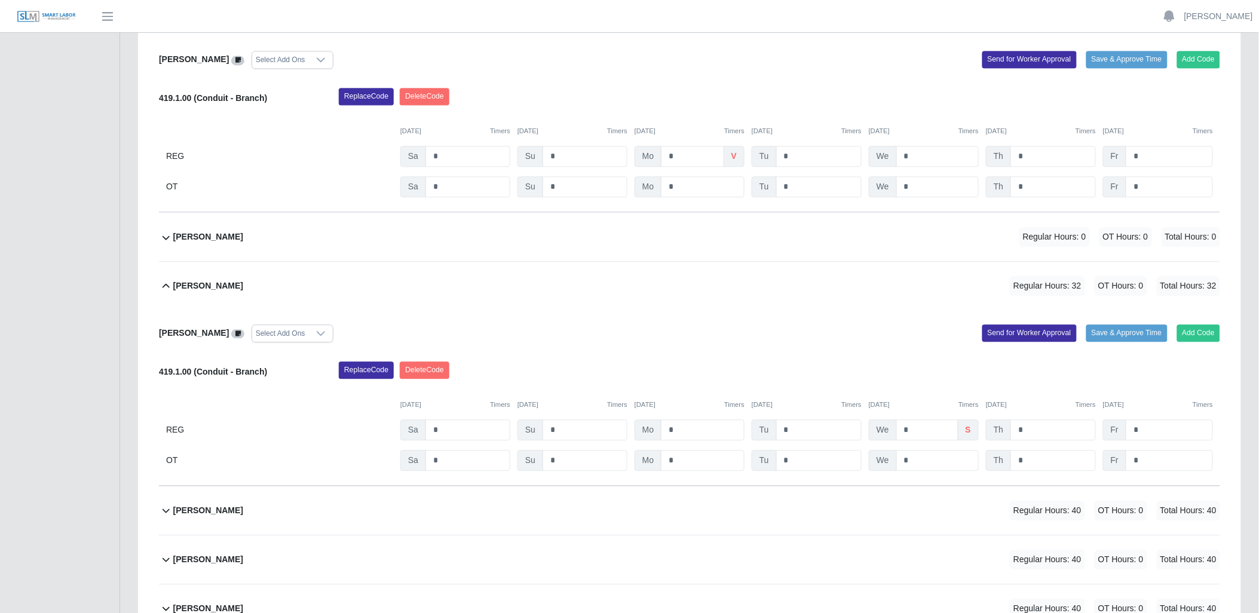
click at [171, 288] on icon at bounding box center [166, 286] width 14 height 14
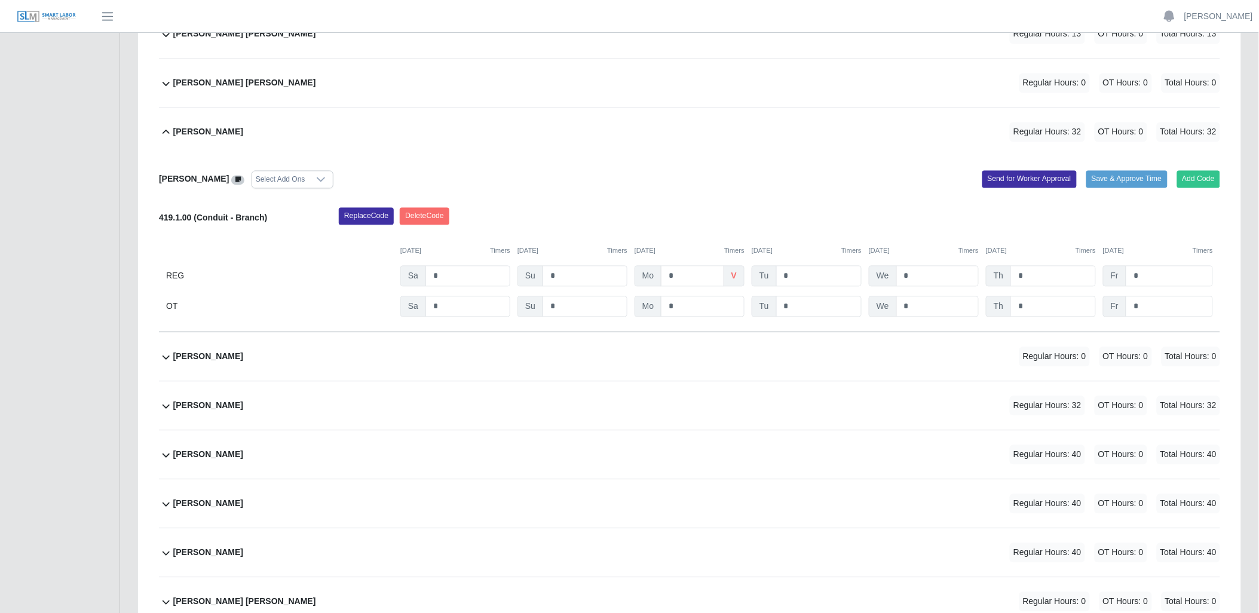
scroll to position [712, 0]
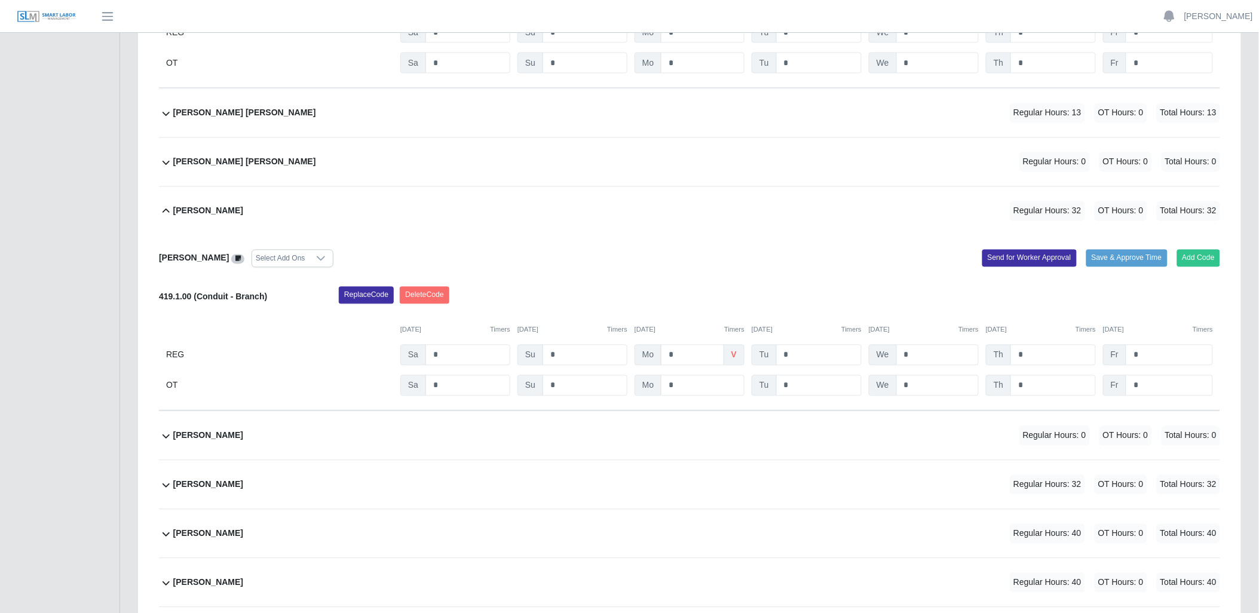
click at [165, 207] on icon at bounding box center [166, 211] width 14 height 14
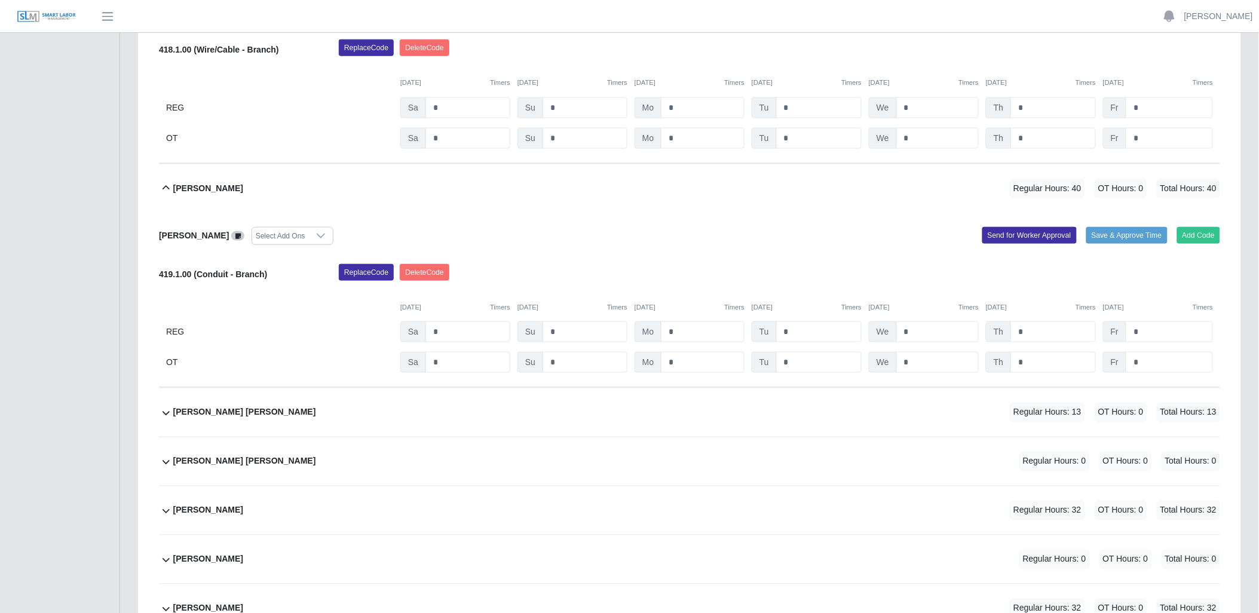
scroll to position [380, 0]
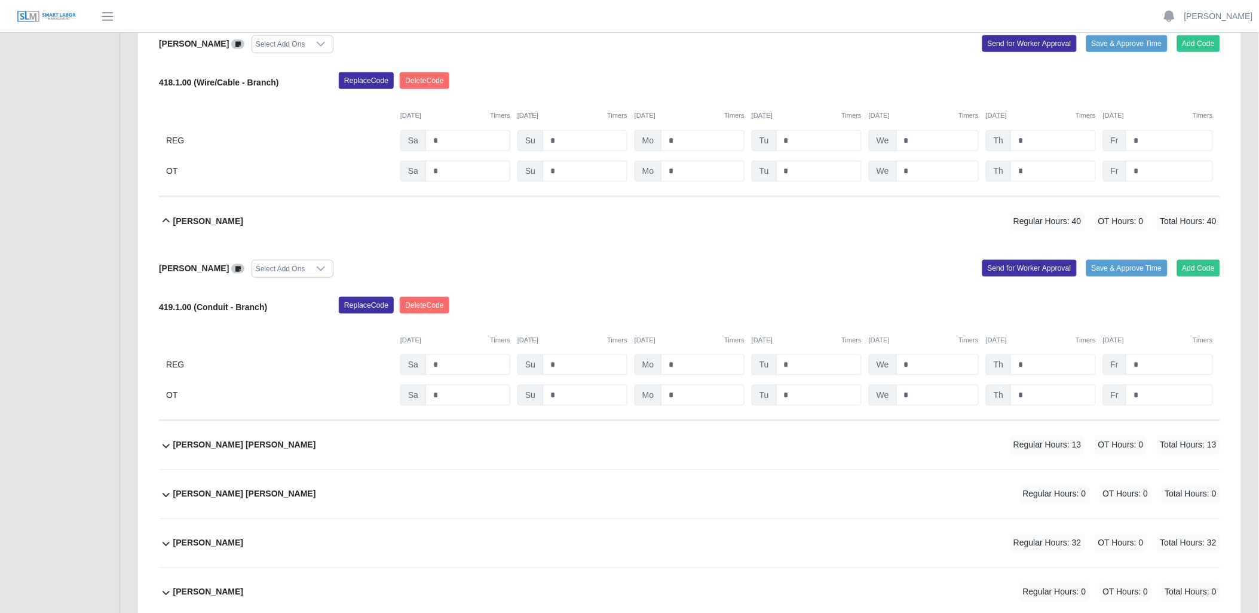
click at [164, 216] on icon at bounding box center [166, 221] width 14 height 14
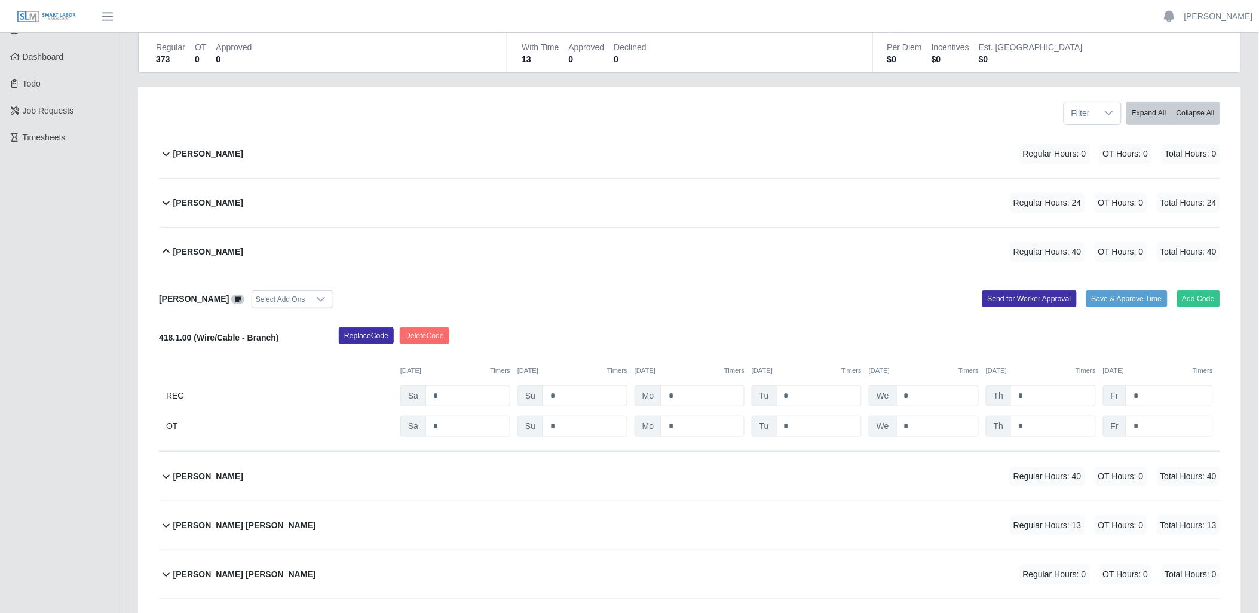
scroll to position [114, 0]
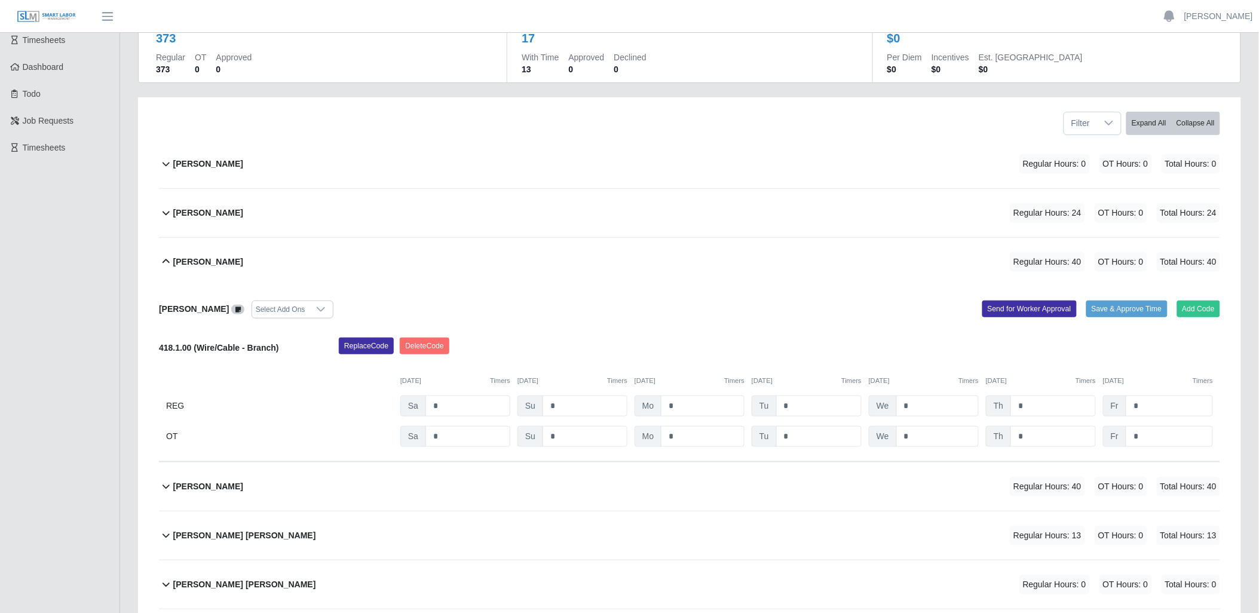
click at [169, 258] on icon at bounding box center [166, 262] width 14 height 14
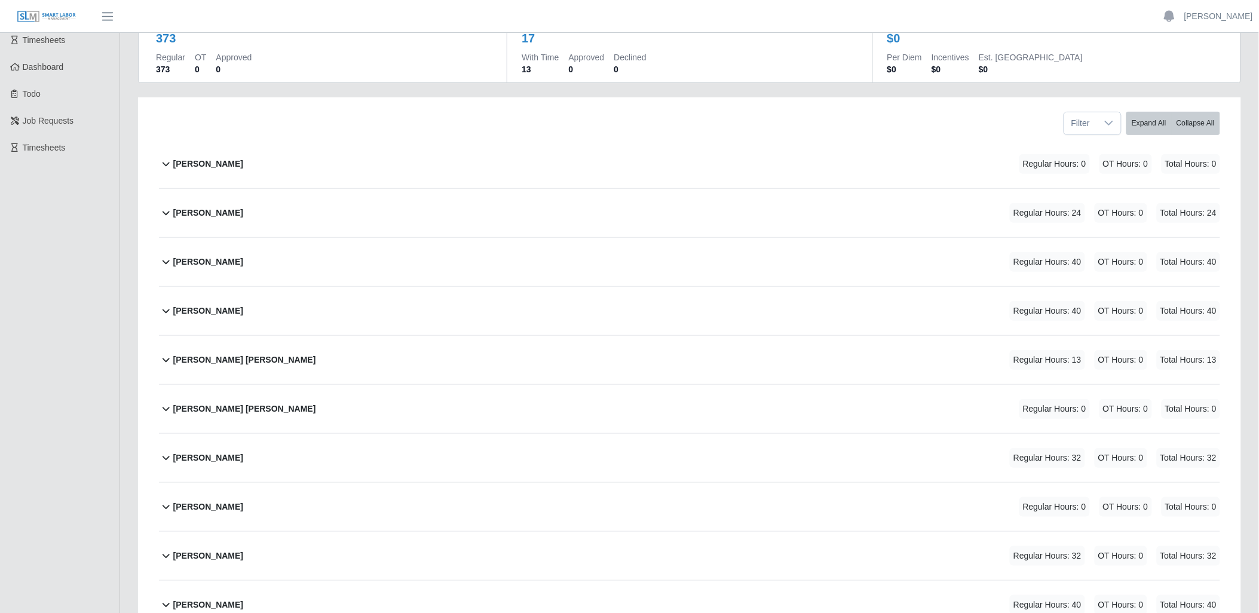
click at [166, 214] on icon at bounding box center [166, 214] width 7 height 4
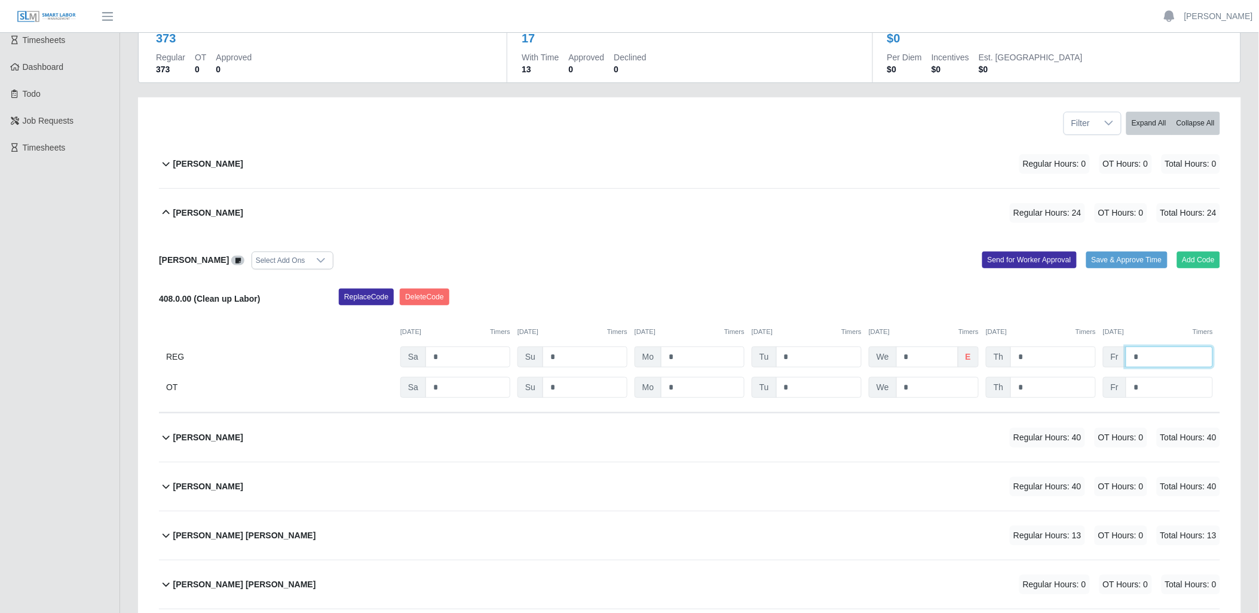
click at [1166, 351] on input "*" at bounding box center [1169, 357] width 87 height 21
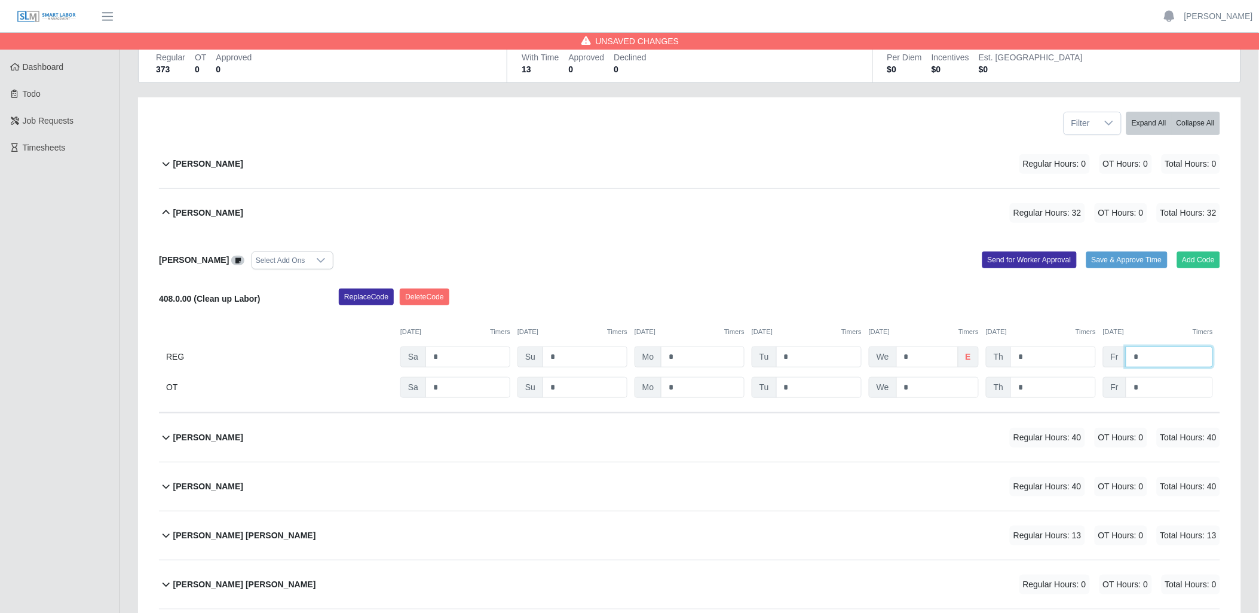
type input "*"
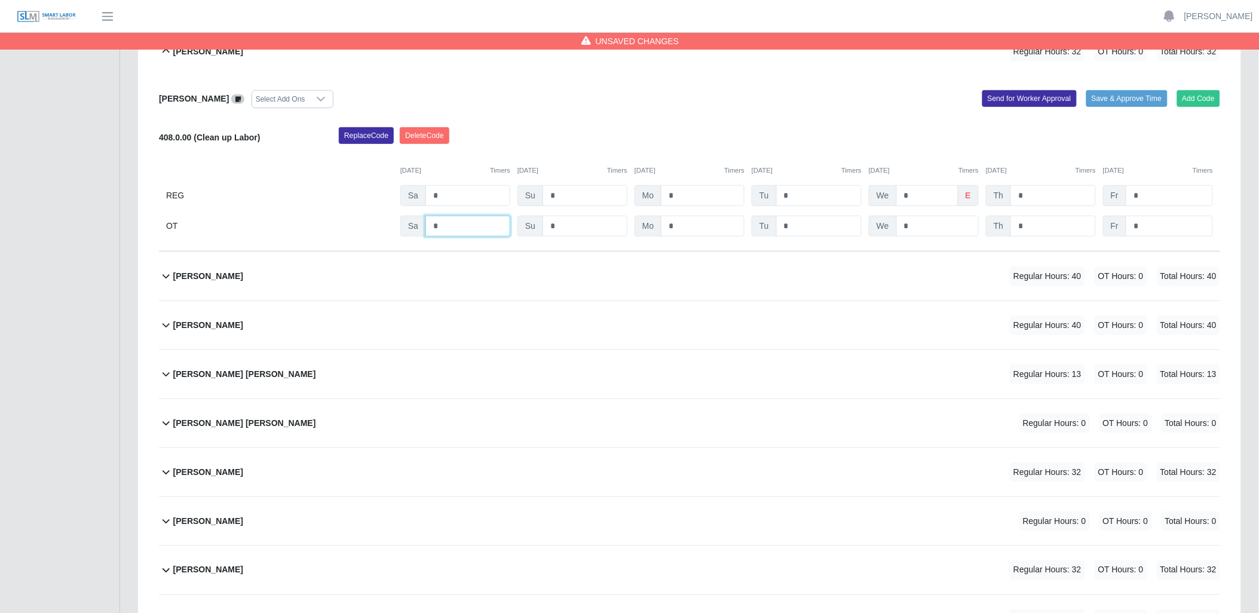
scroll to position [739, 0]
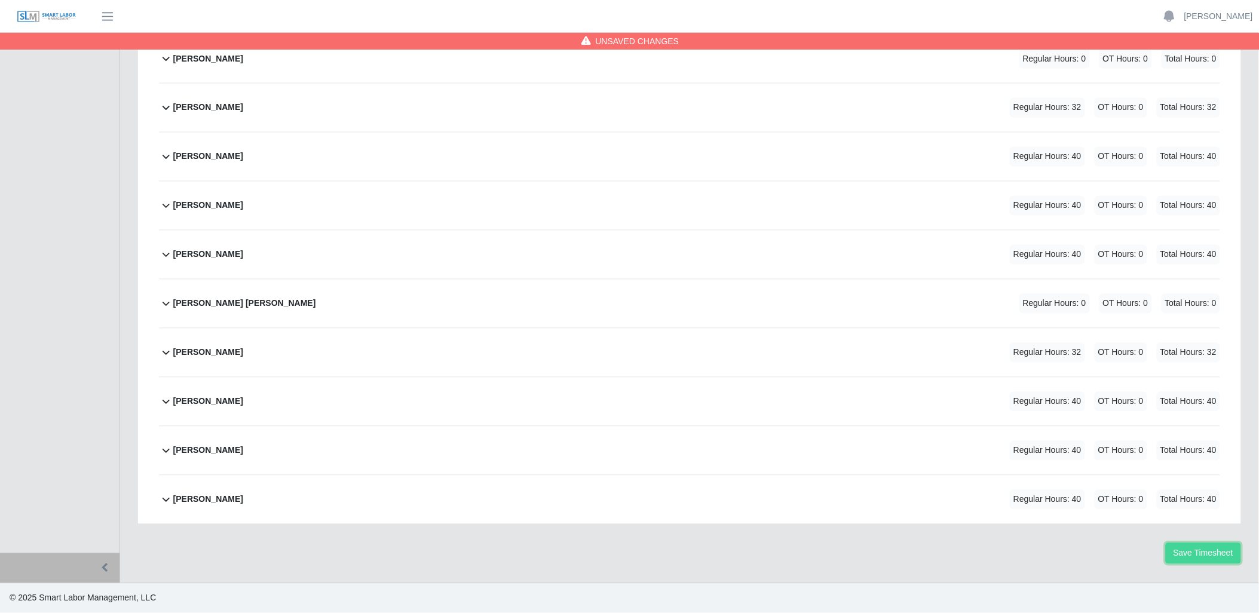
click at [1193, 551] on button "Save Timesheet" at bounding box center [1203, 553] width 75 height 21
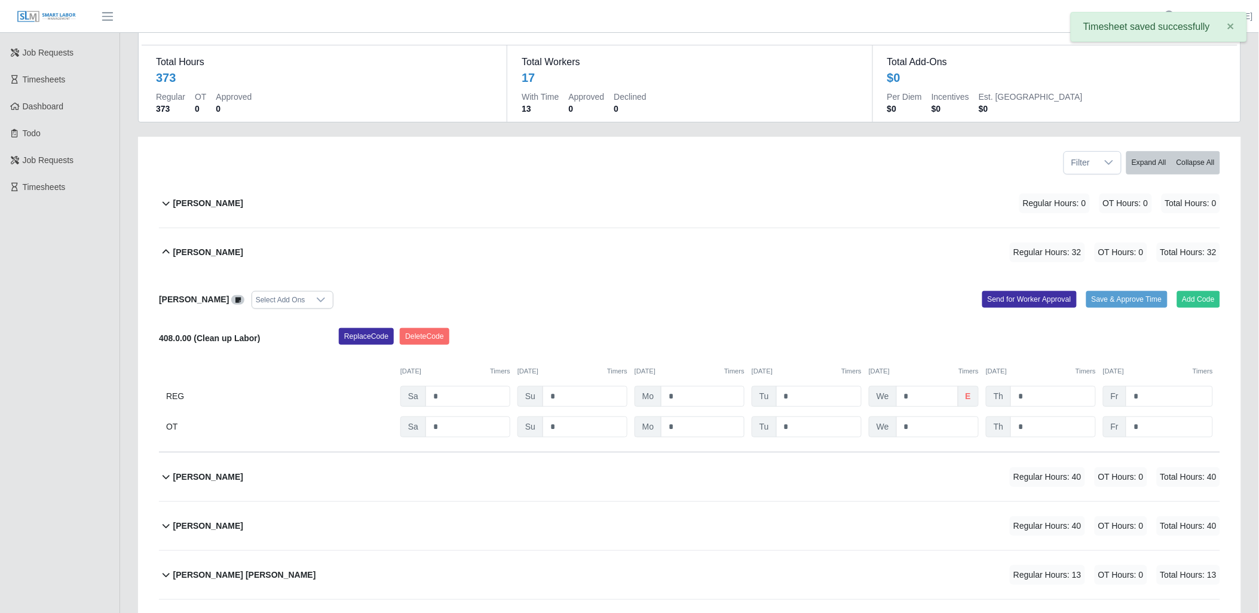
scroll to position [8, 0]
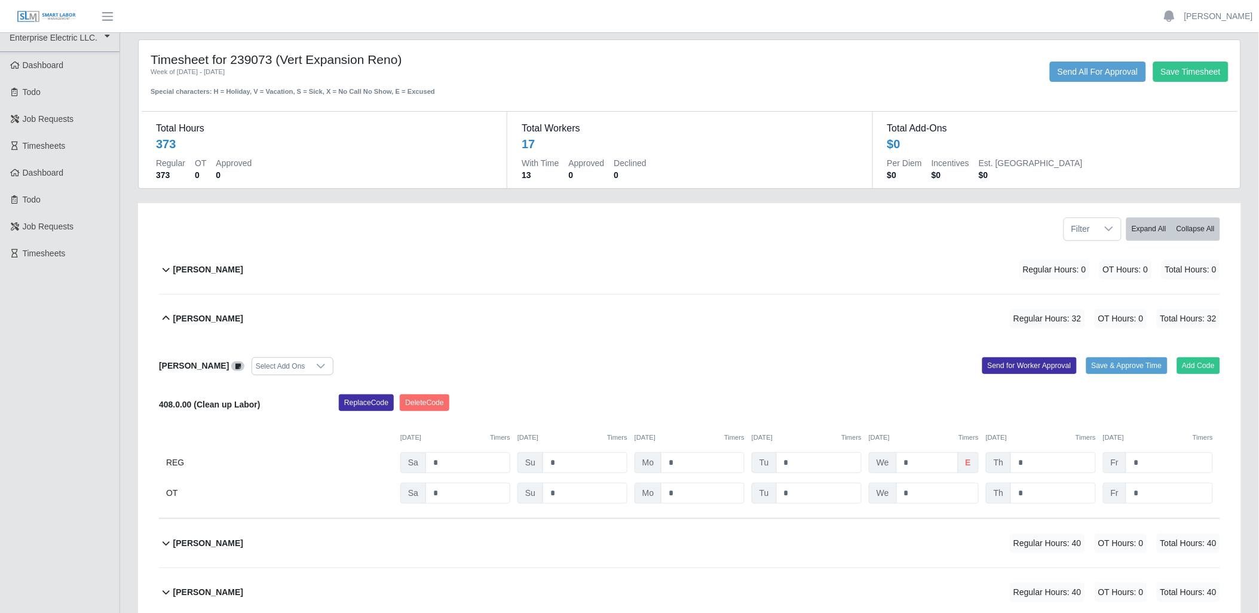
click at [162, 313] on icon at bounding box center [166, 318] width 14 height 14
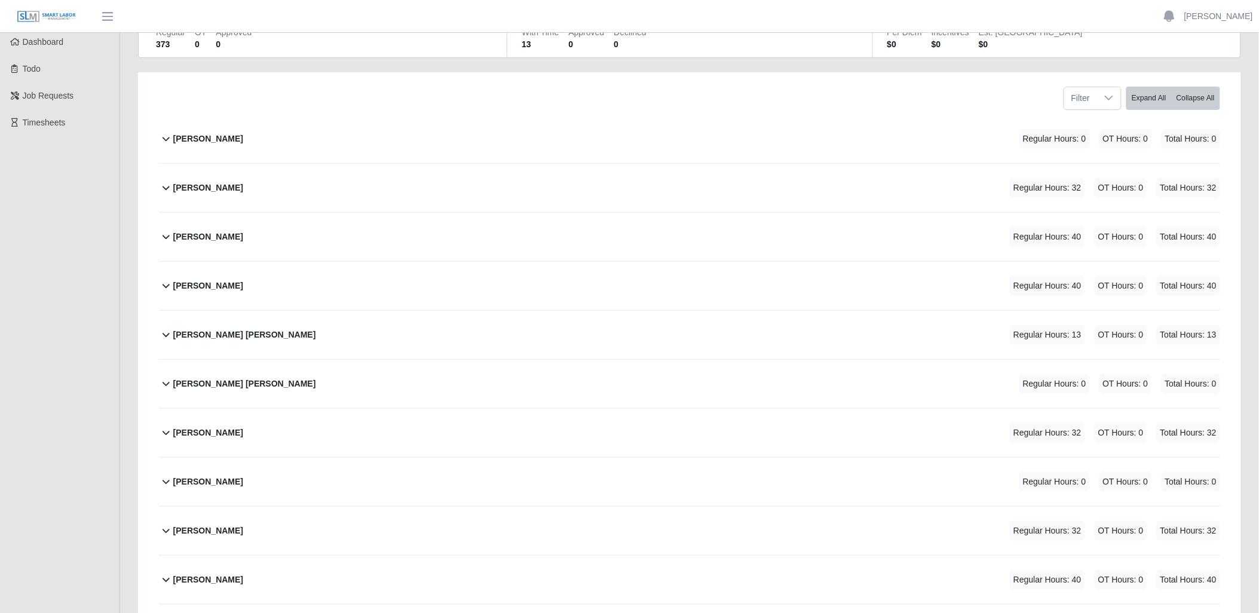
scroll to position [563, 0]
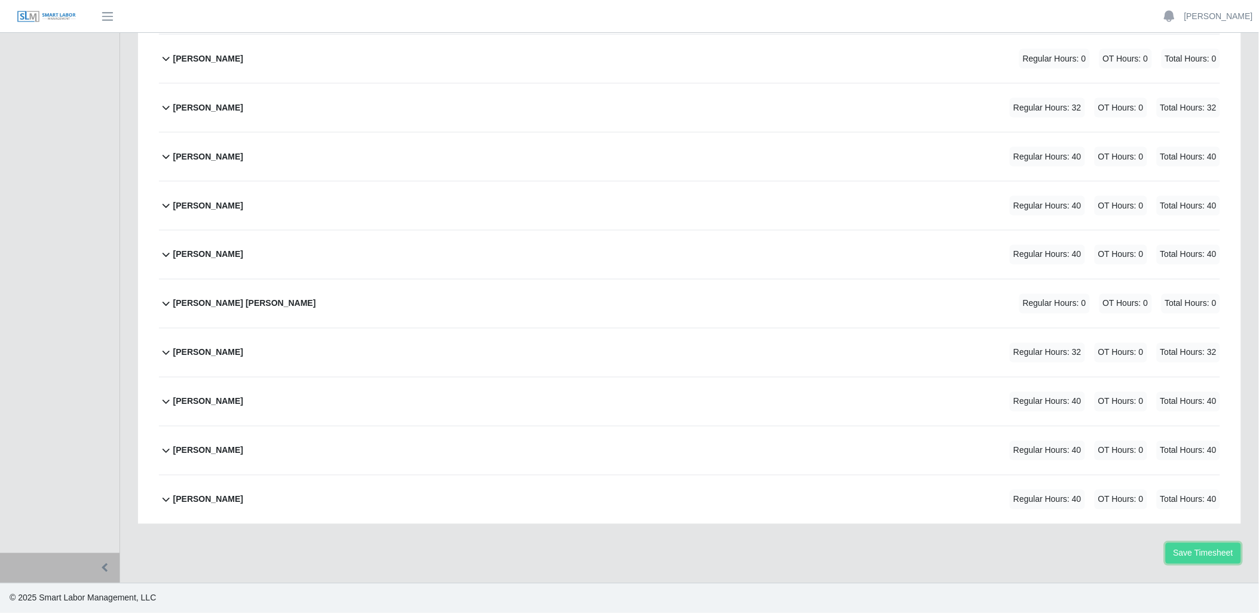
click at [1204, 550] on button "Save Timesheet" at bounding box center [1203, 553] width 75 height 21
